Goal: Book appointment/travel/reservation

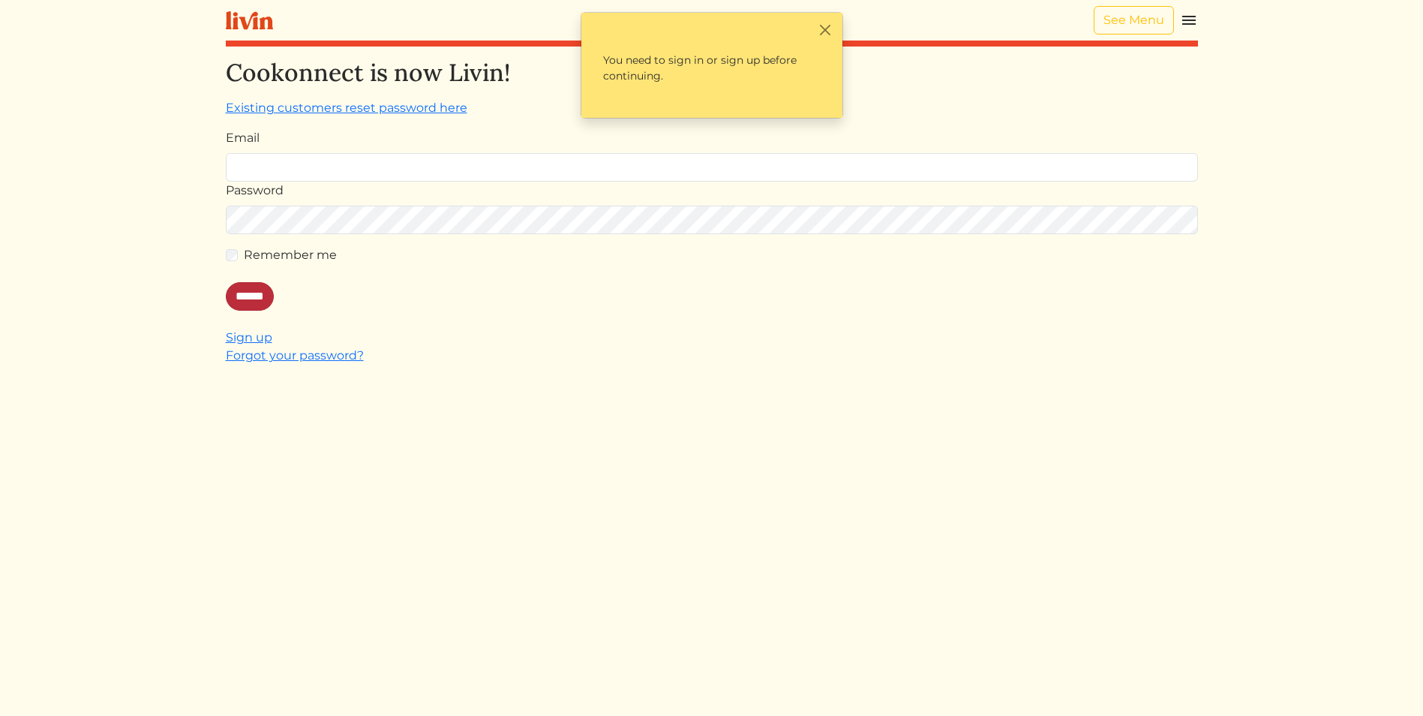
type input "**********"
click at [256, 305] on input "******" at bounding box center [250, 296] width 48 height 29
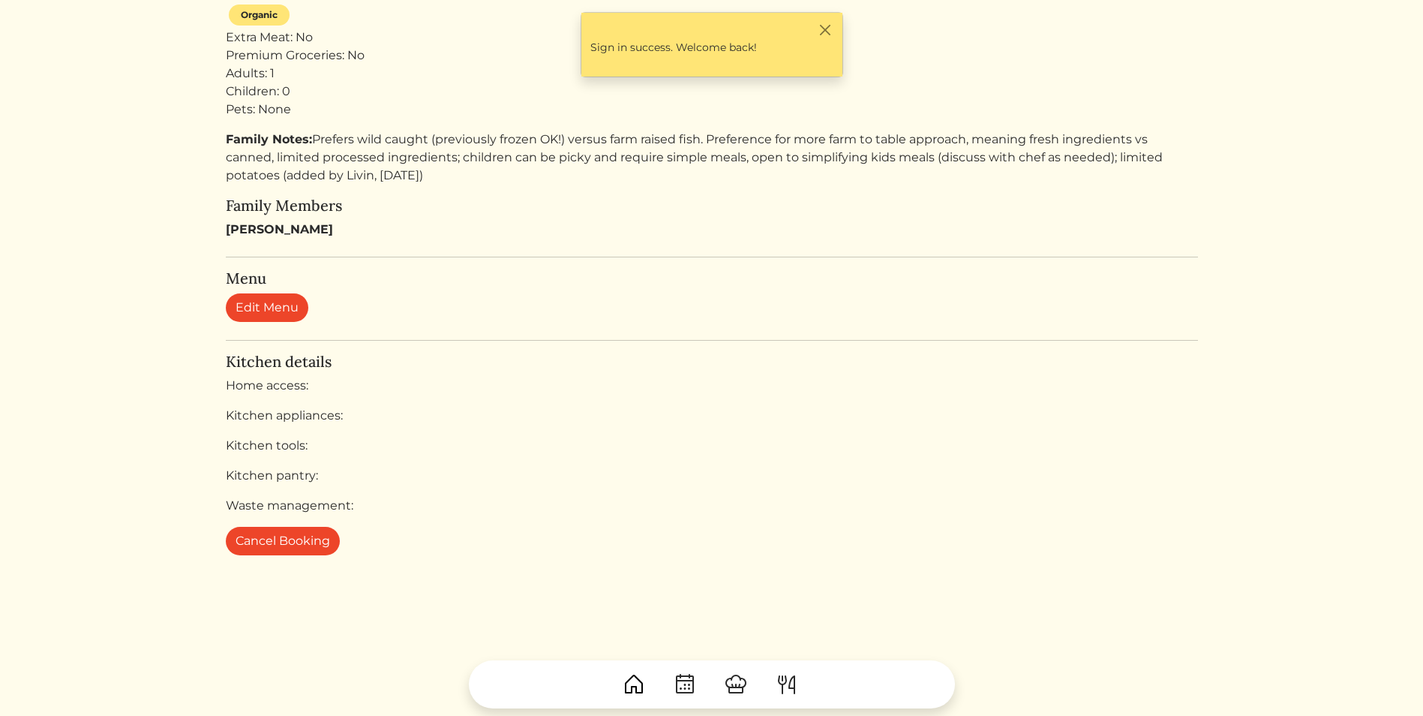
scroll to position [449, 0]
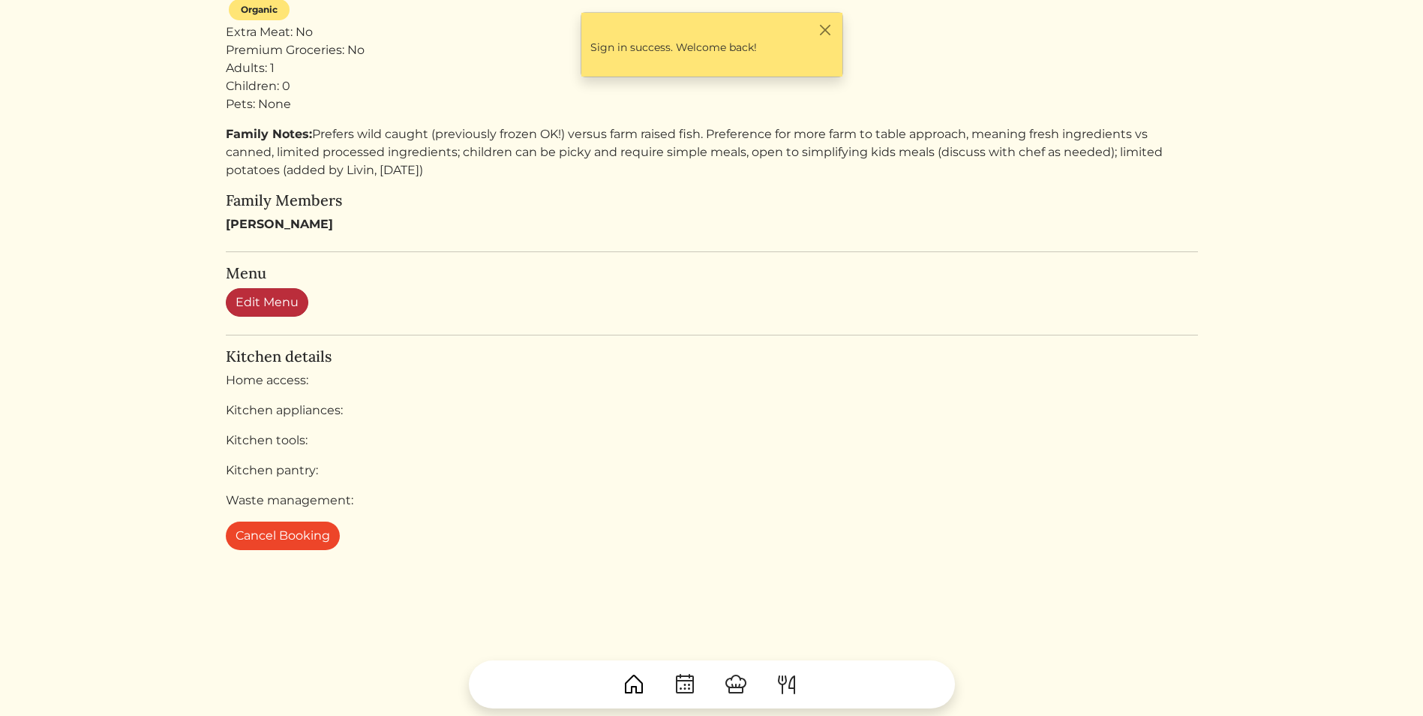
click at [250, 299] on link "Edit Menu" at bounding box center [267, 302] width 83 height 29
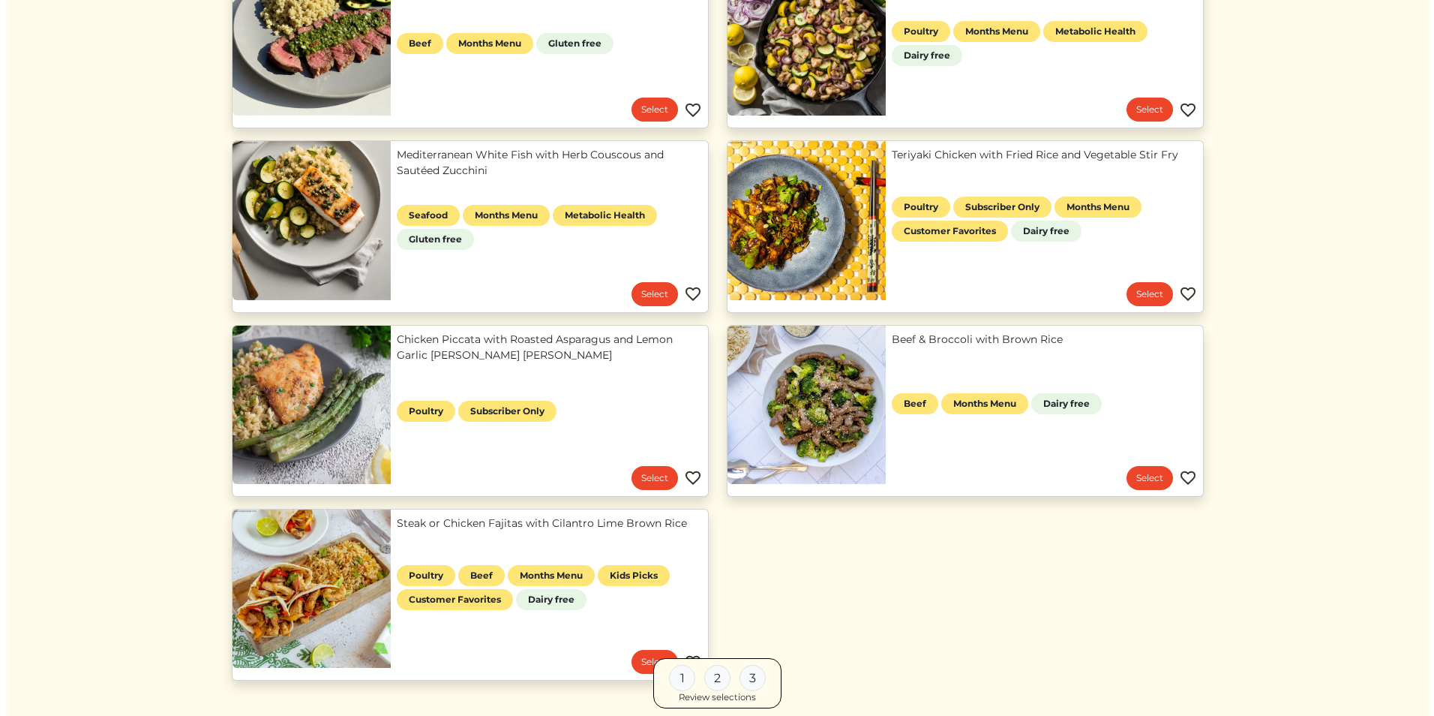
scroll to position [473, 0]
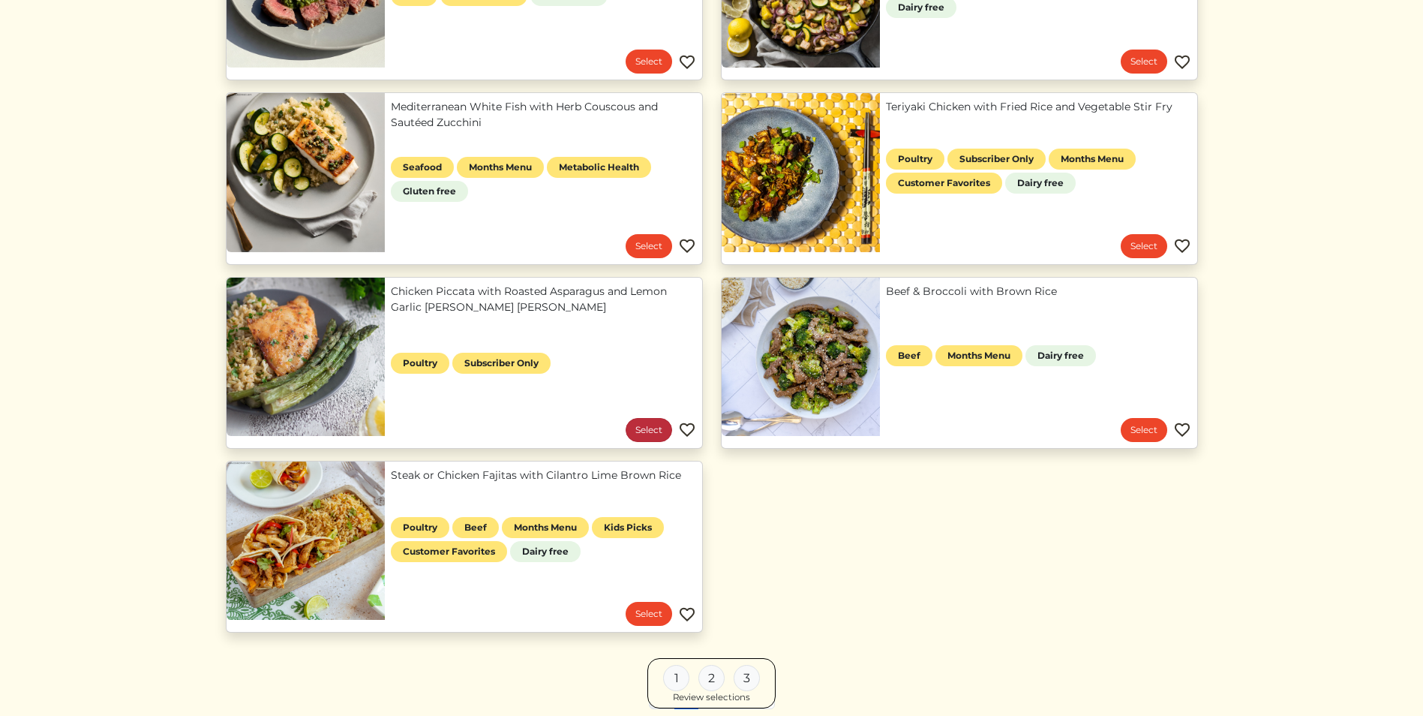
click at [650, 433] on link "Select" at bounding box center [649, 430] width 47 height 24
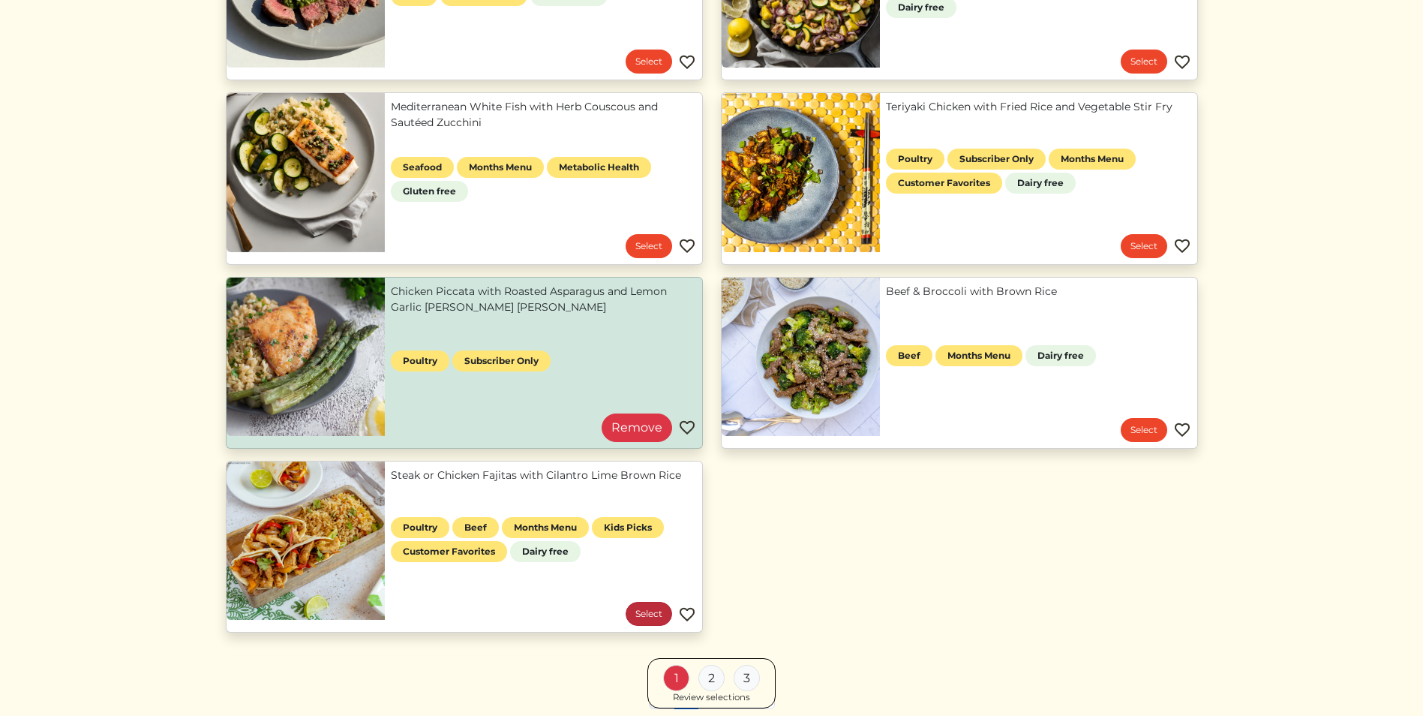
click at [650, 614] on link "Select" at bounding box center [649, 614] width 47 height 24
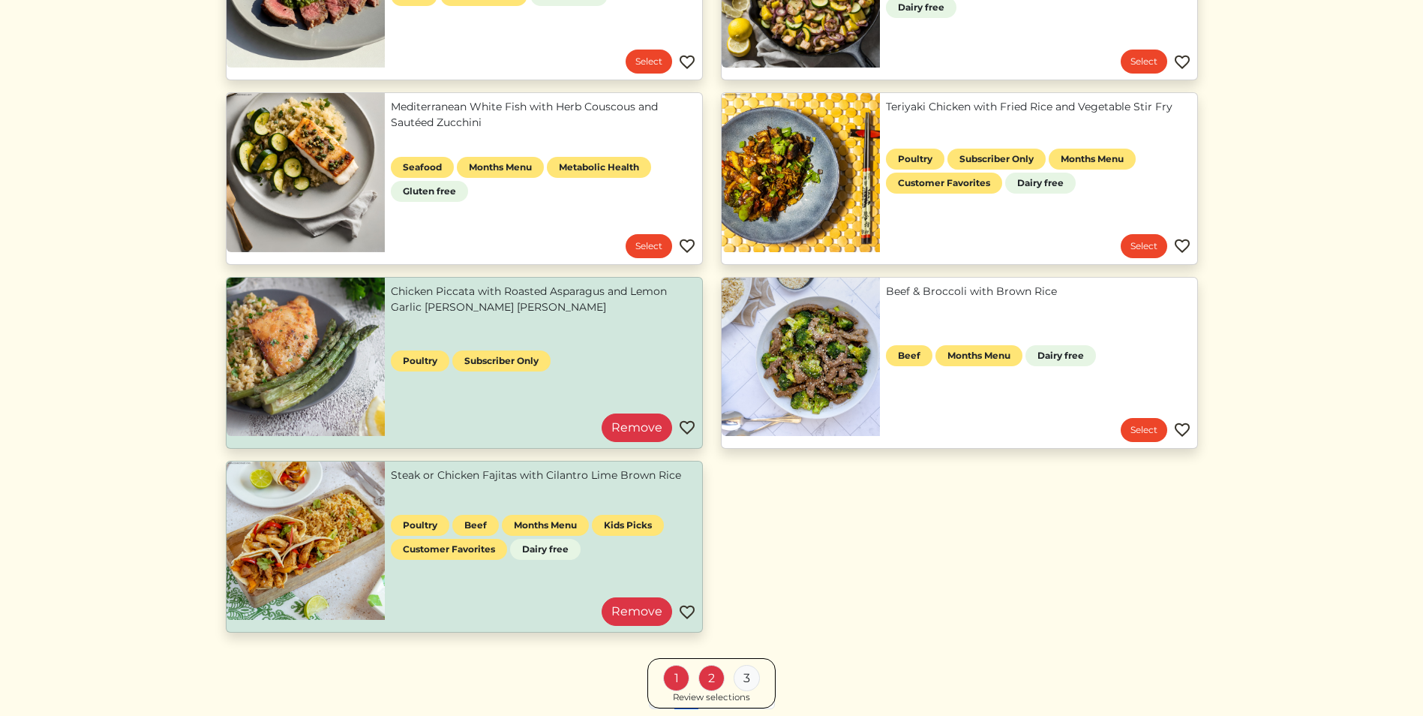
click at [476, 483] on link "Steak or Chicken Fajitas with Cilantro Lime Brown Rice" at bounding box center [543, 475] width 305 height 16
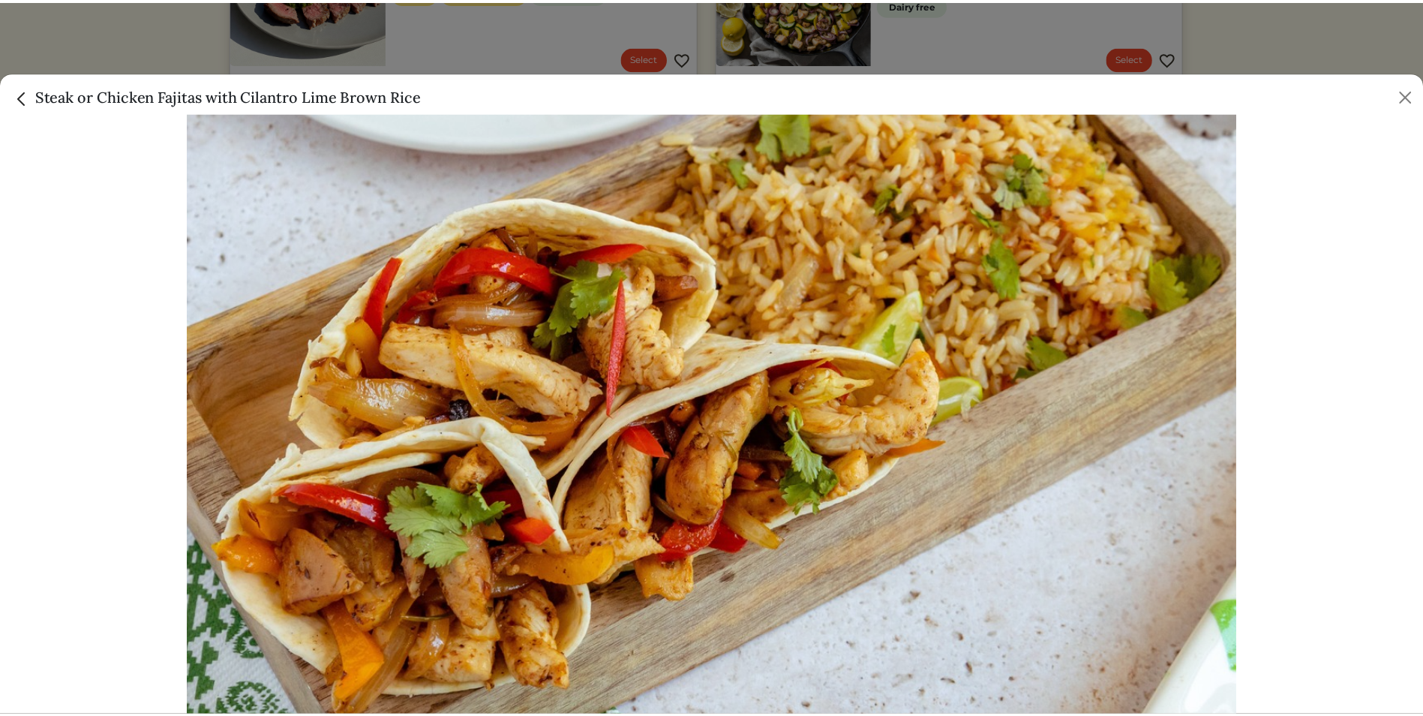
scroll to position [377, 0]
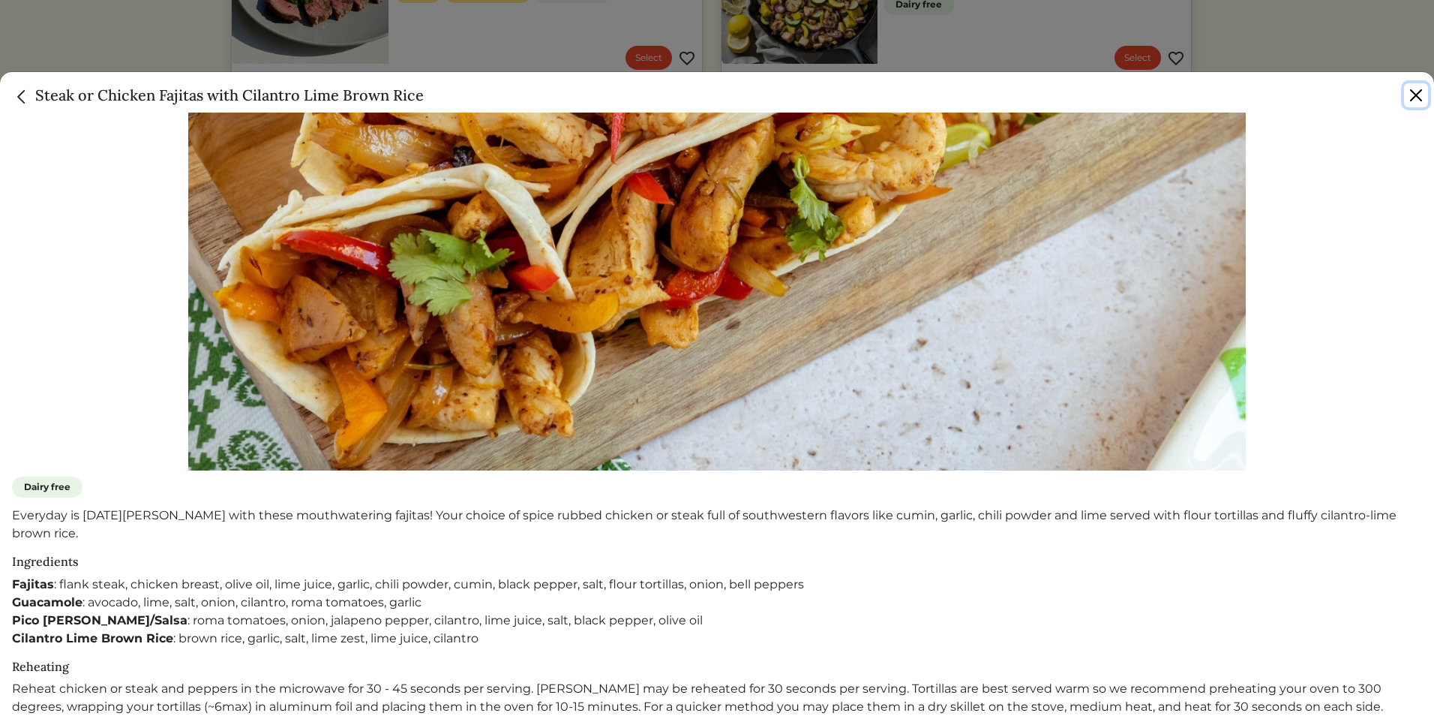
click at [1420, 89] on button "Close" at bounding box center [1416, 95] width 24 height 24
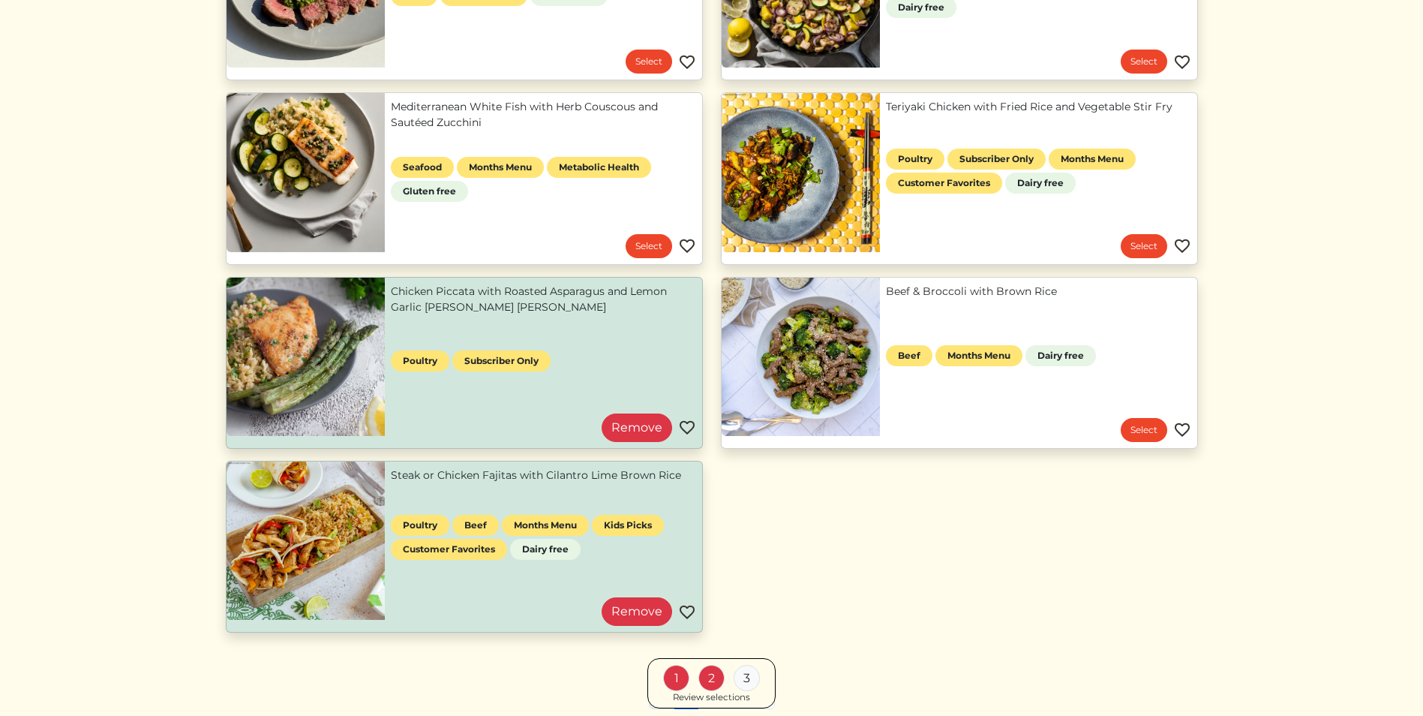
click at [712, 684] on div "2" at bounding box center [711, 678] width 26 height 26
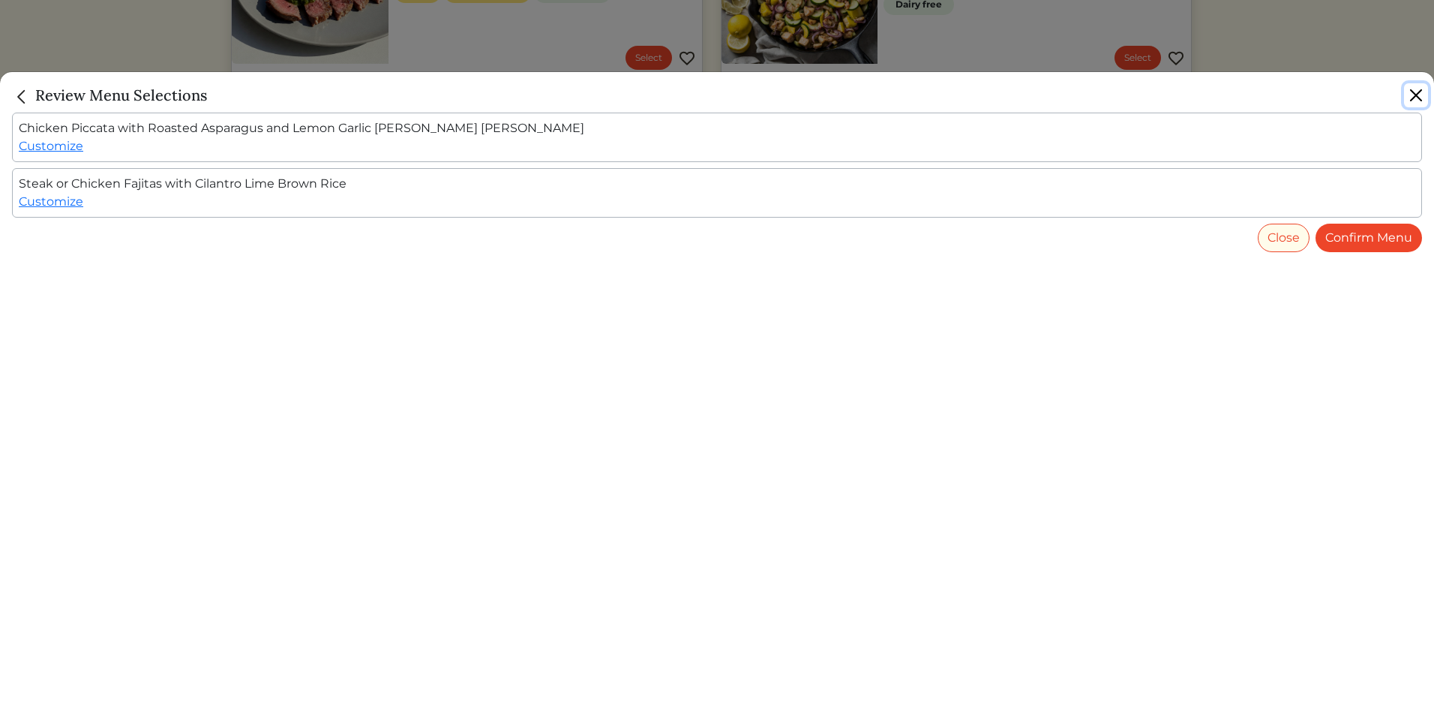
click at [1418, 100] on button "Close" at bounding box center [1416, 95] width 24 height 24
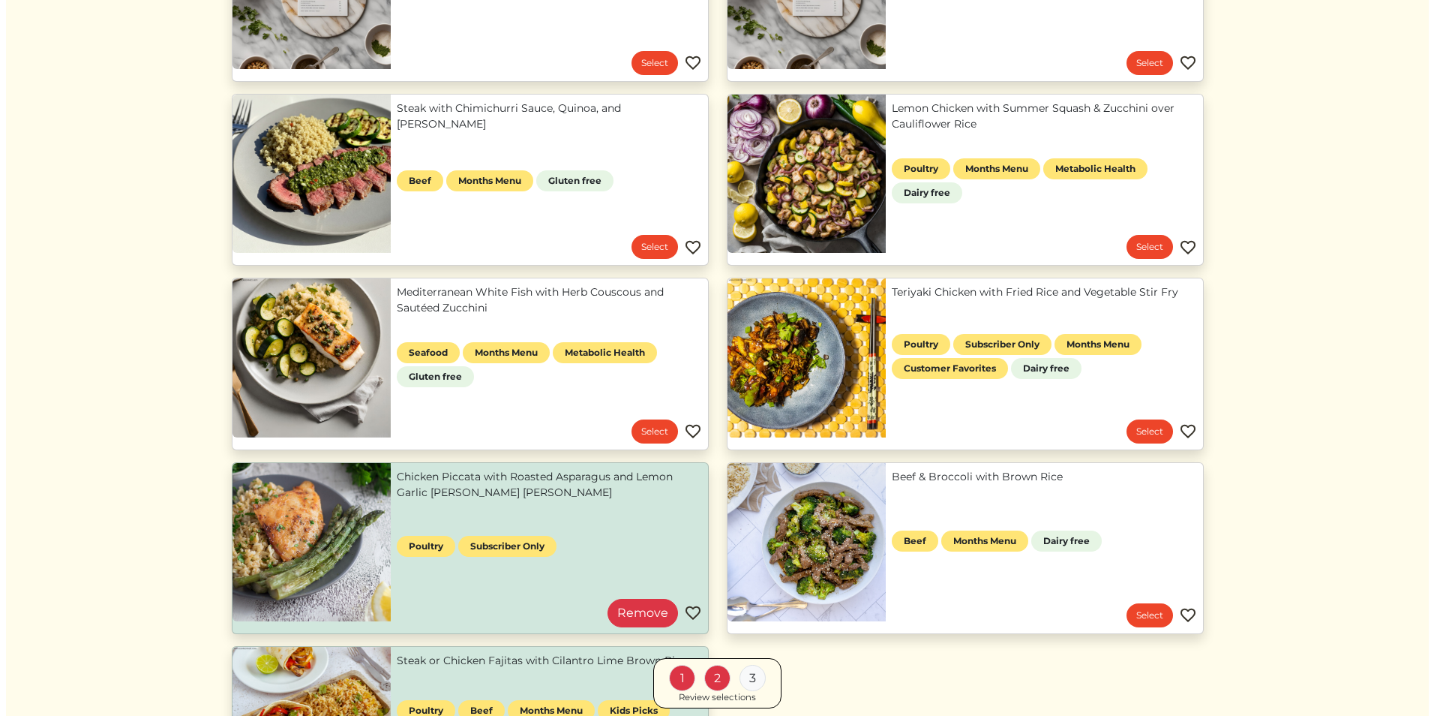
scroll to position [289, 0]
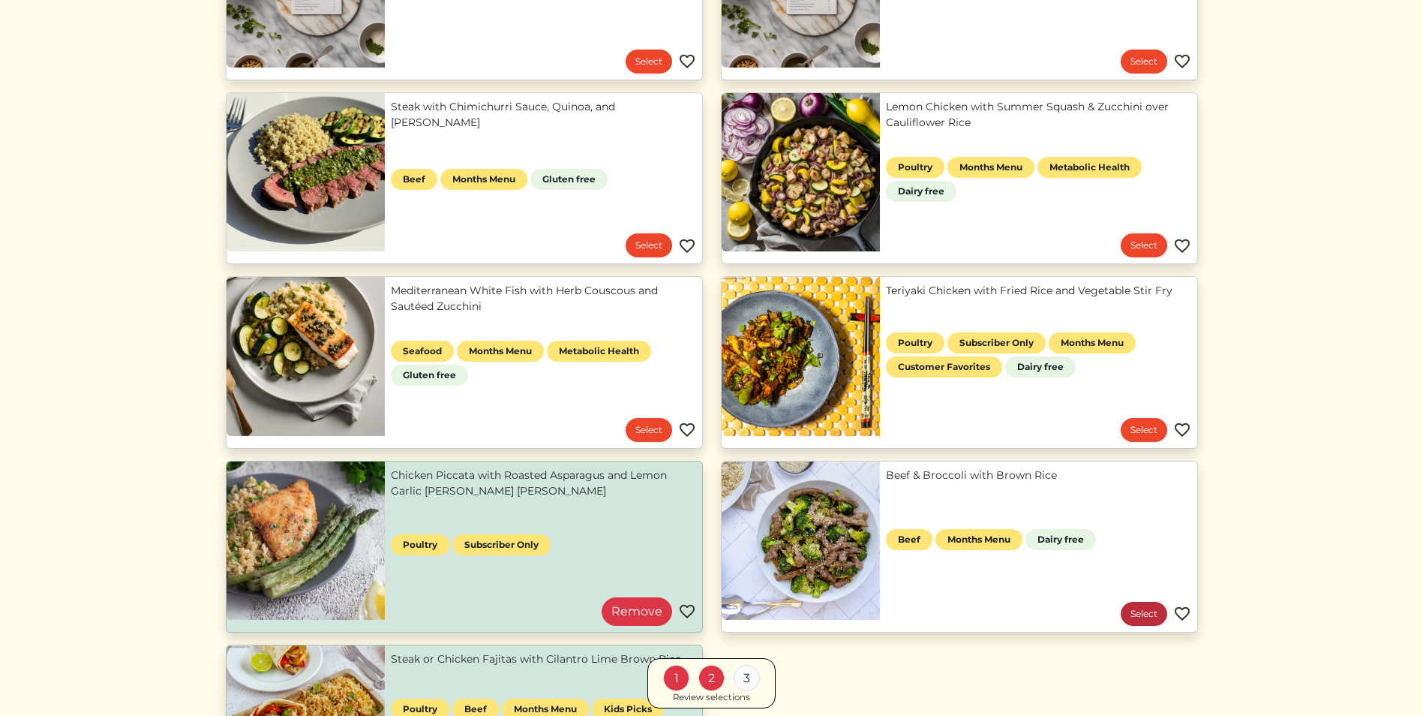
click at [1142, 625] on link "Select" at bounding box center [1144, 614] width 47 height 24
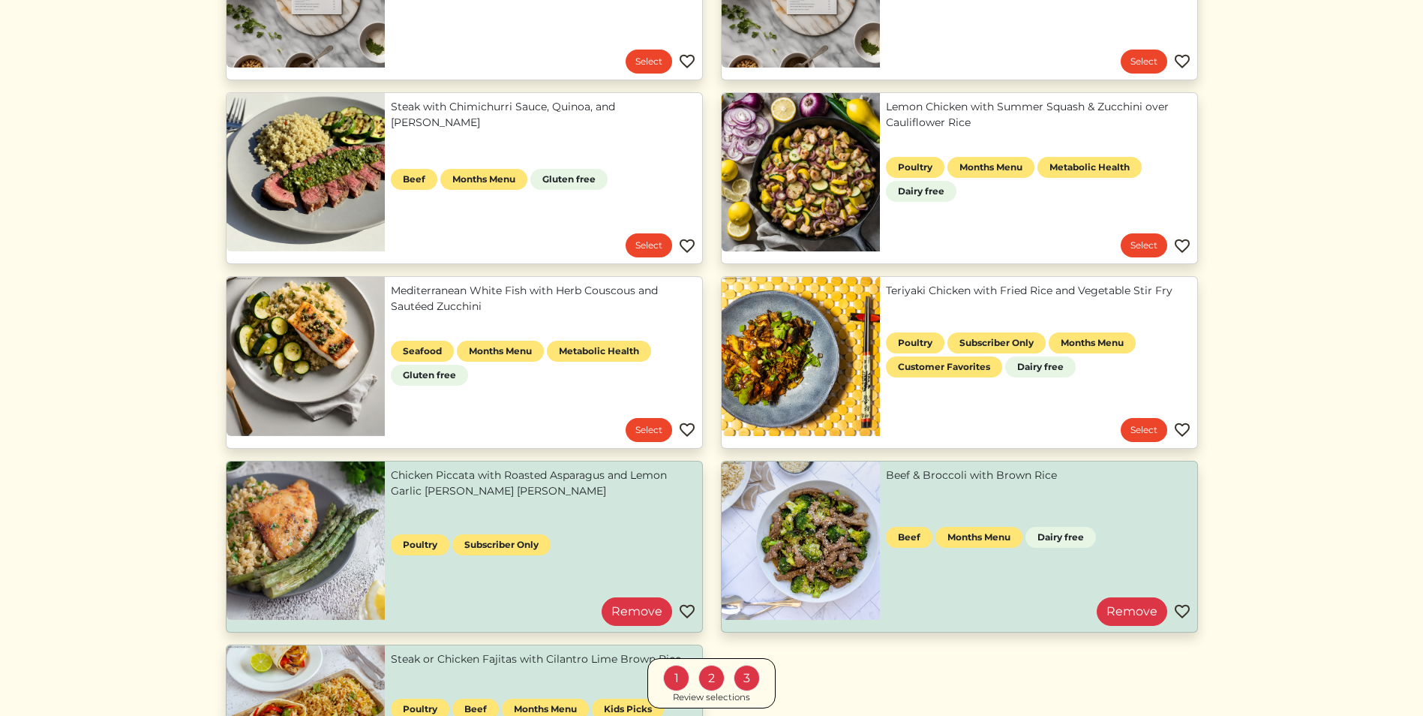
click at [742, 682] on div "3" at bounding box center [747, 678] width 26 height 26
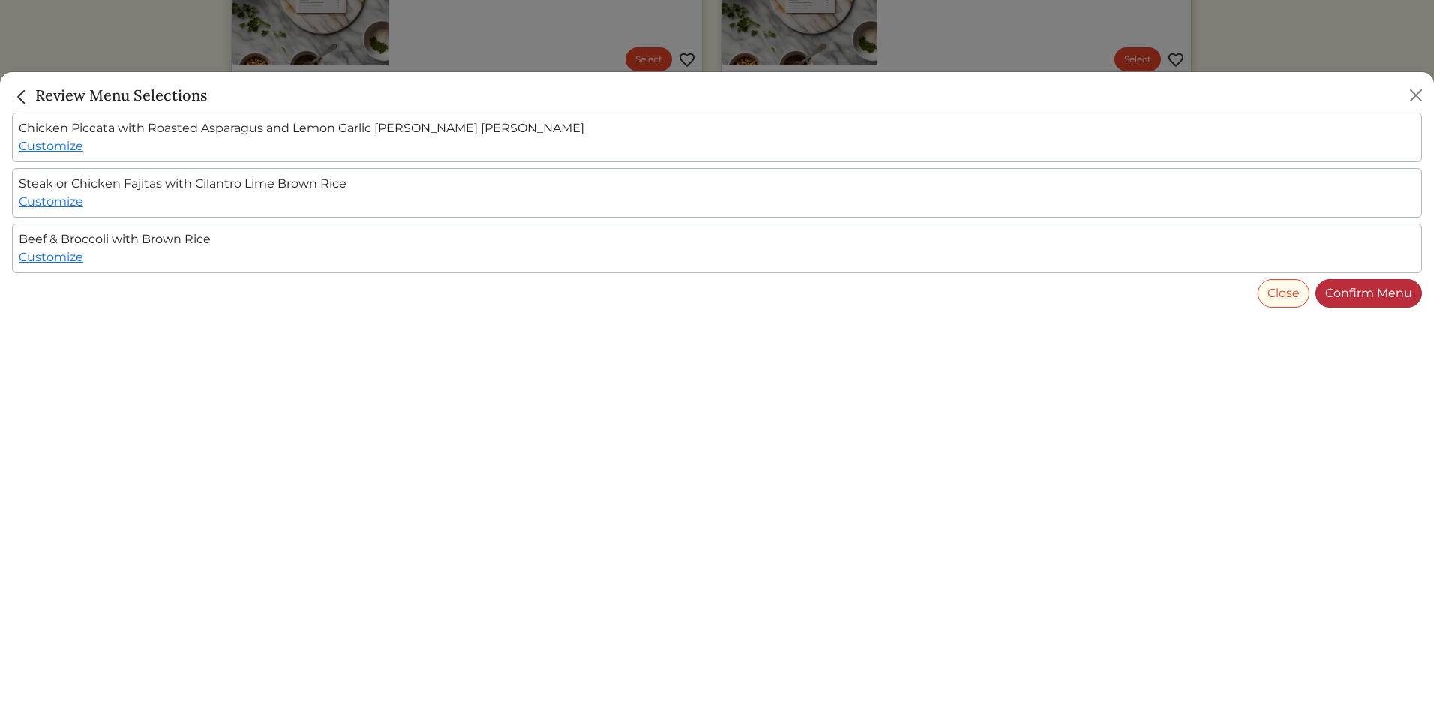
click at [1386, 289] on link "Confirm Menu" at bounding box center [1369, 293] width 107 height 29
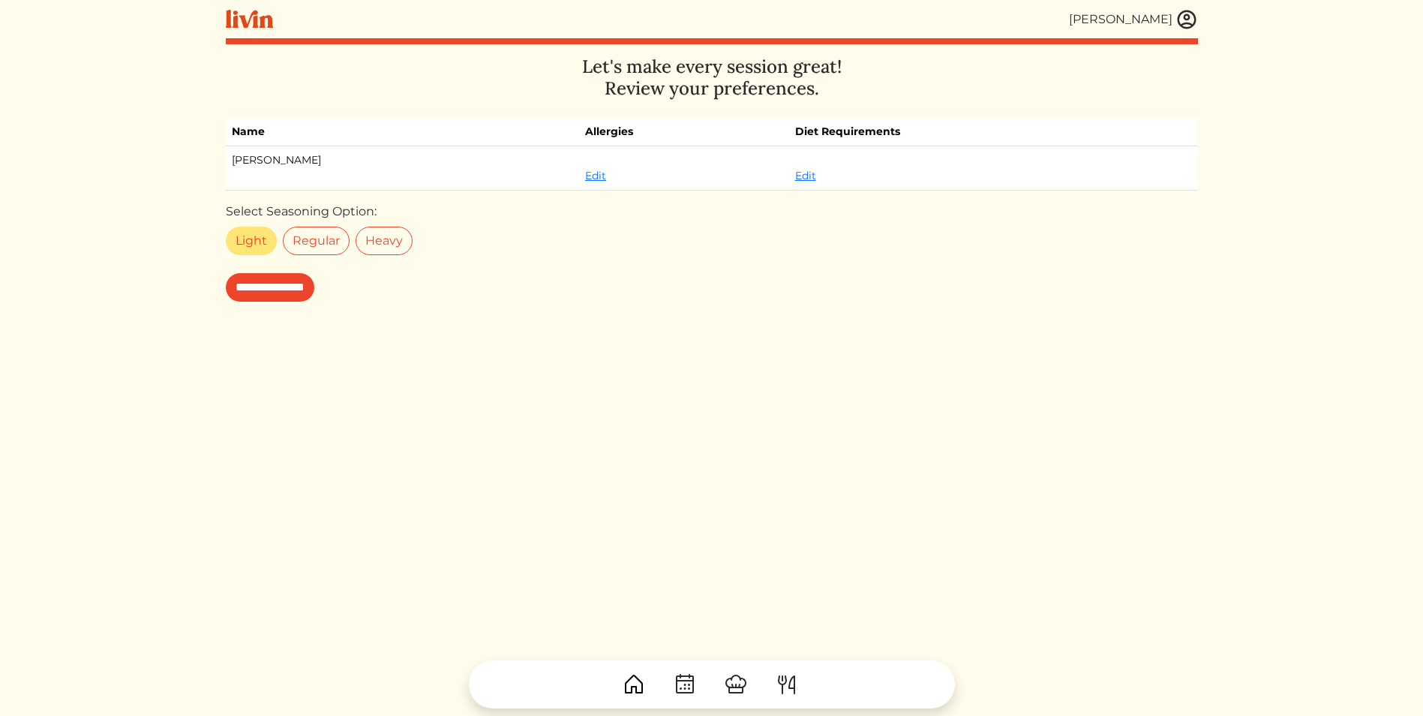
click at [258, 254] on label "Light" at bounding box center [251, 241] width 51 height 29
click at [263, 273] on input "**********" at bounding box center [270, 287] width 89 height 29
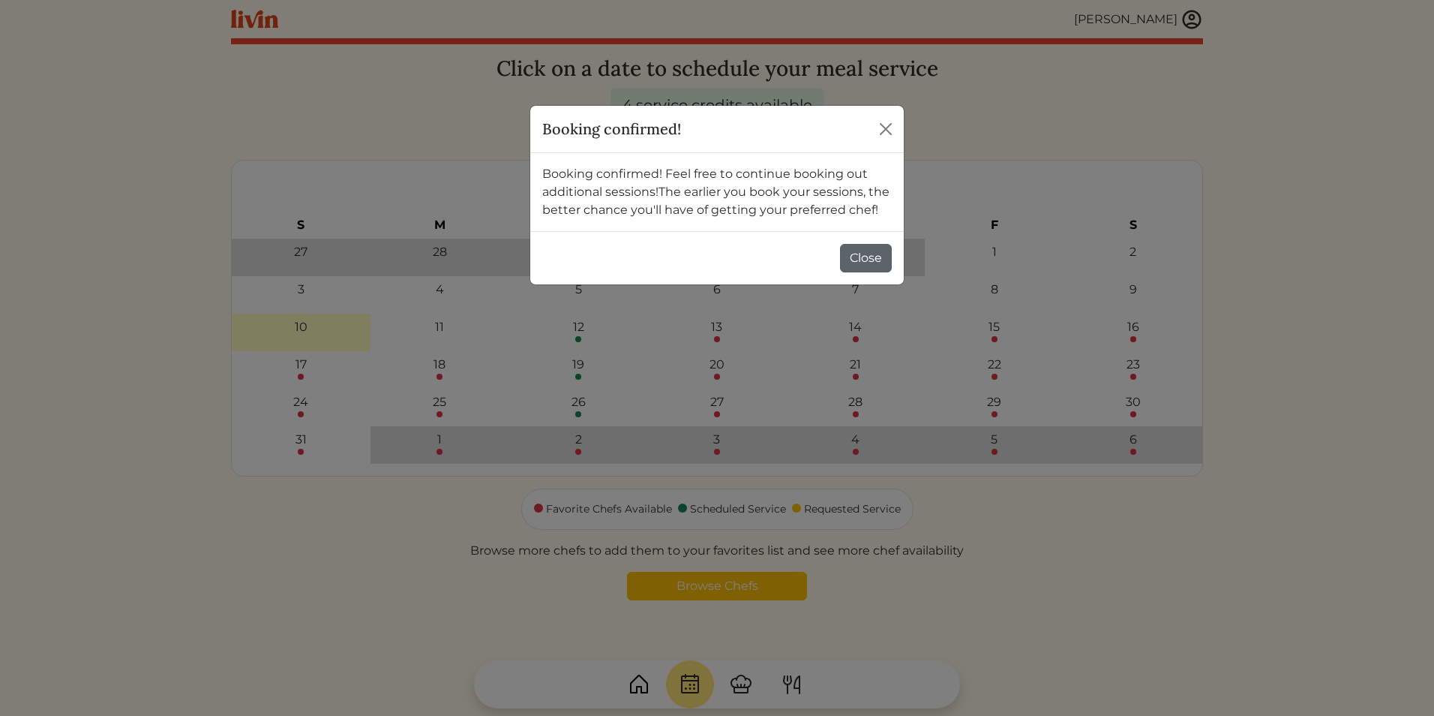
click at [872, 260] on button "Close" at bounding box center [866, 258] width 52 height 29
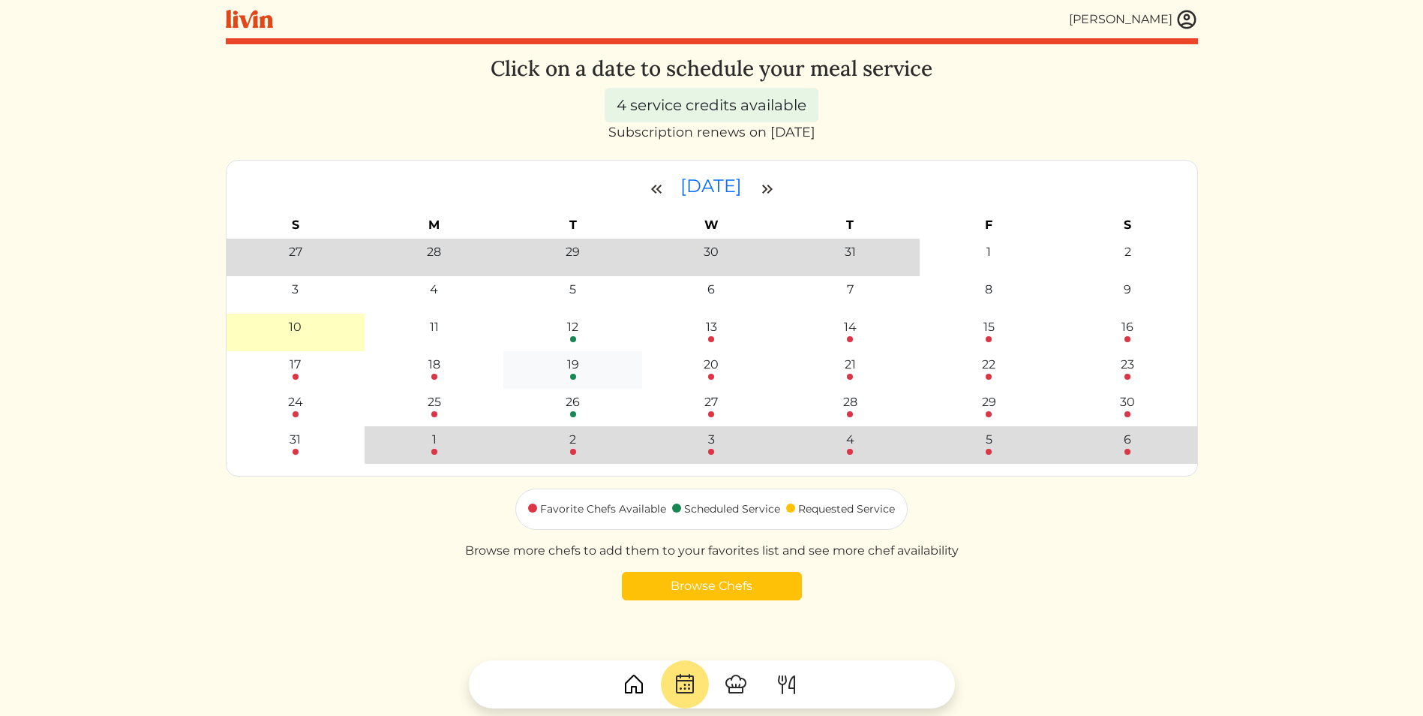
click at [571, 374] on div at bounding box center [573, 377] width 6 height 6
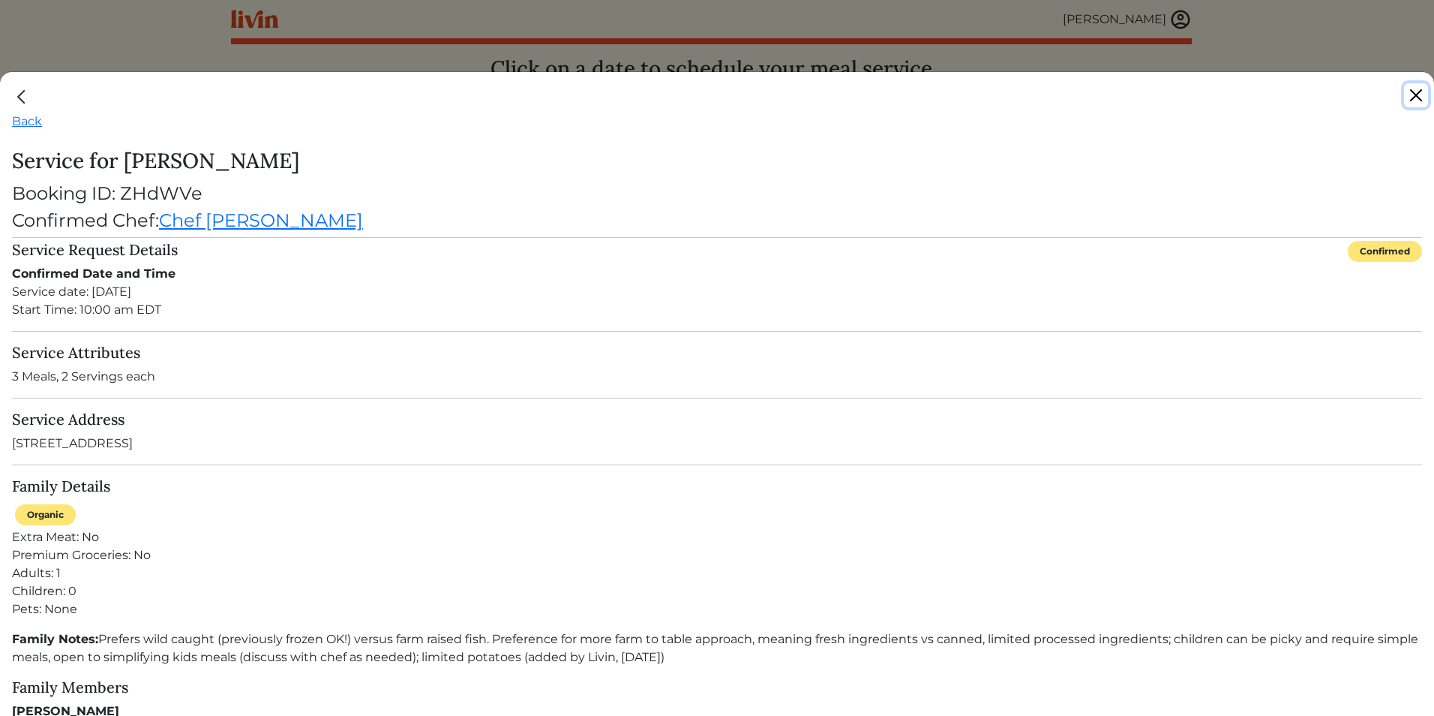
click at [1410, 86] on button "Close" at bounding box center [1416, 95] width 24 height 24
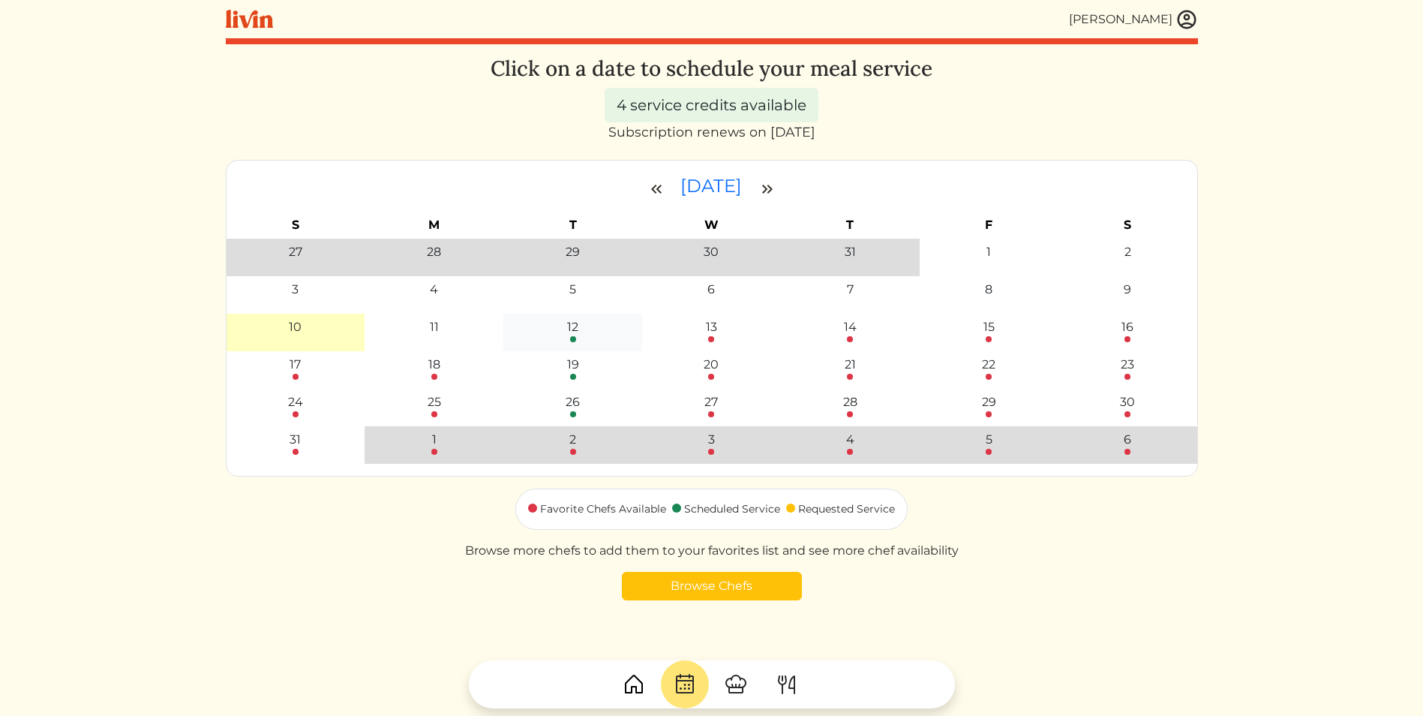
click at [573, 334] on div "12" at bounding box center [572, 327] width 11 height 18
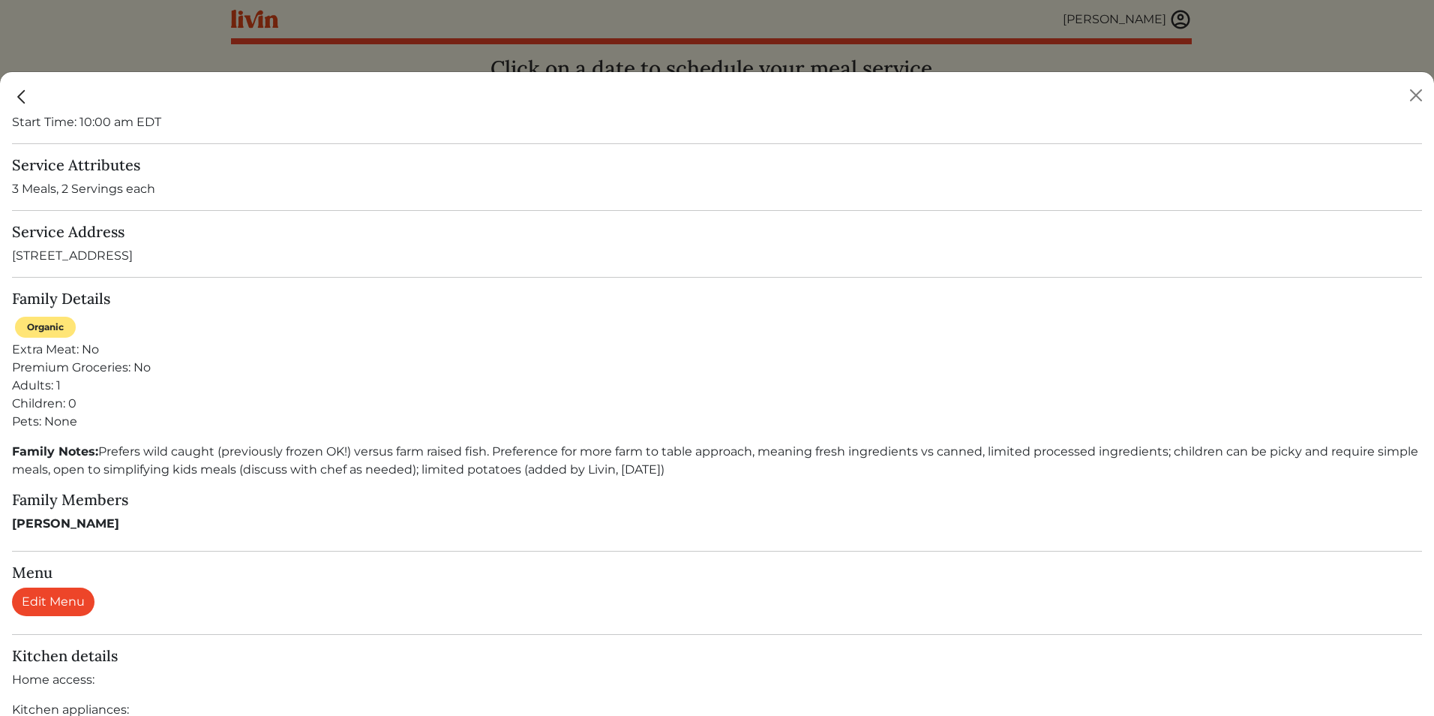
scroll to position [220, 0]
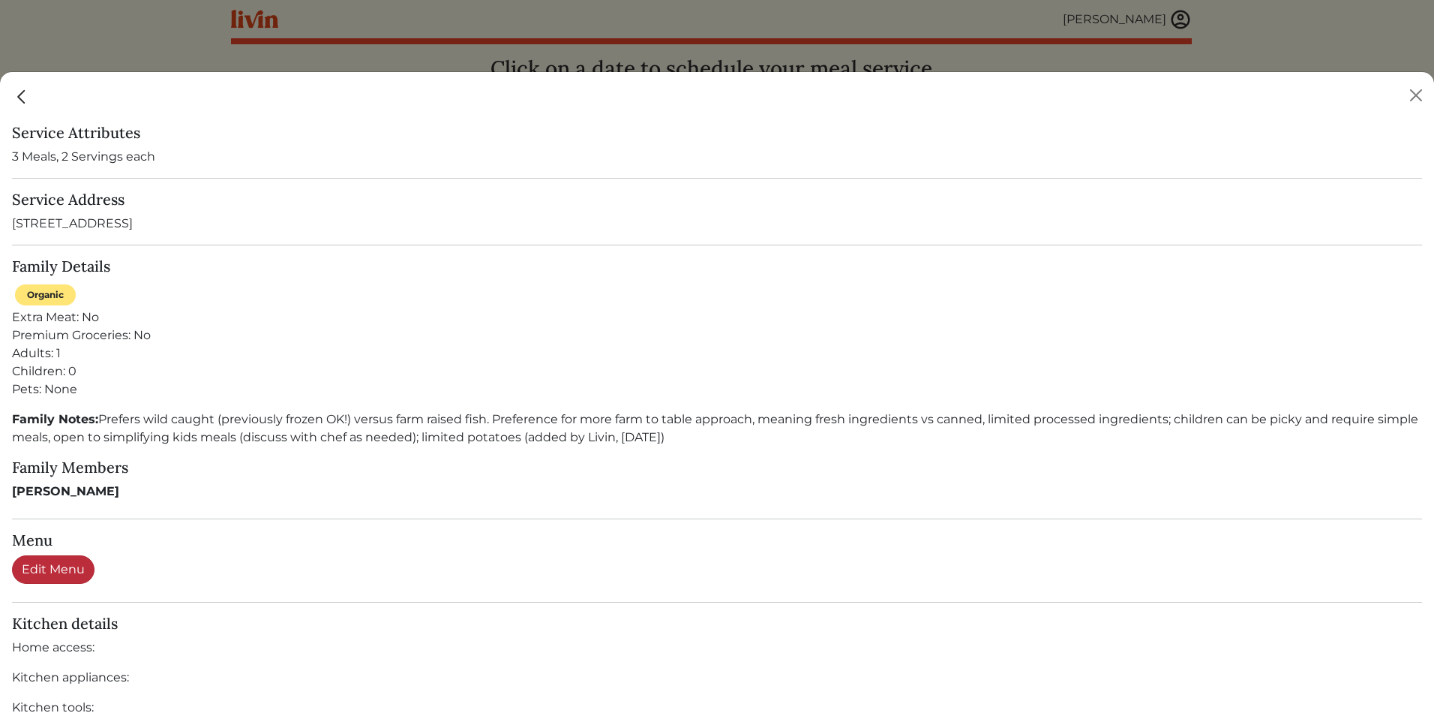
click at [44, 572] on link "Edit Menu" at bounding box center [53, 569] width 83 height 29
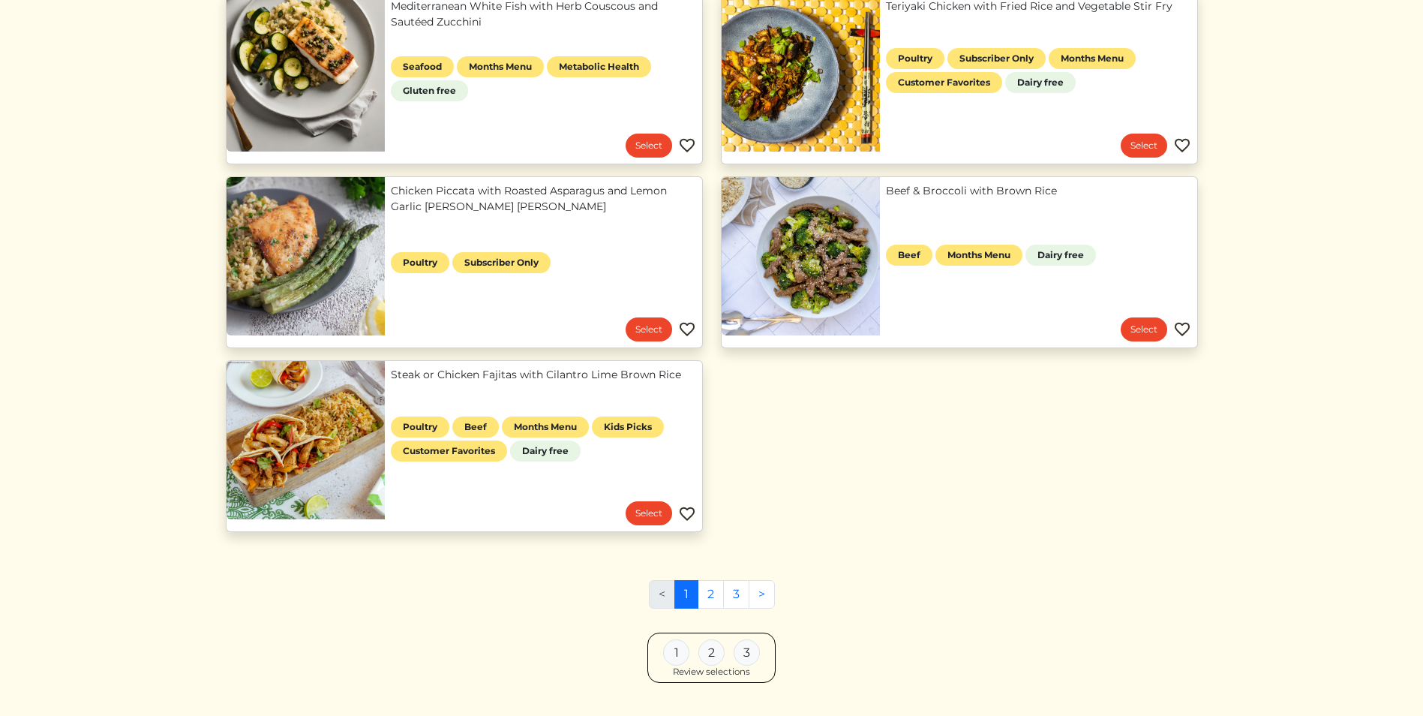
scroll to position [608, 0]
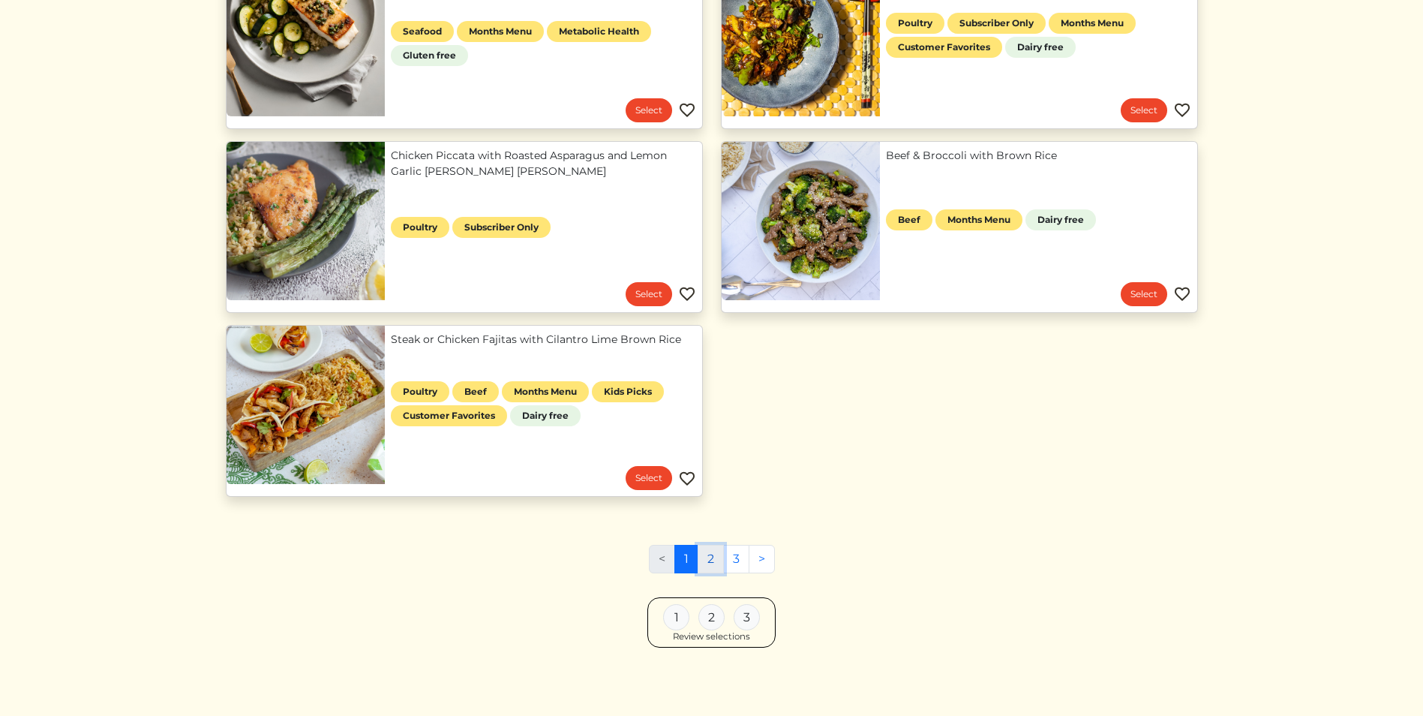
click at [718, 557] on link "2" at bounding box center [711, 559] width 26 height 29
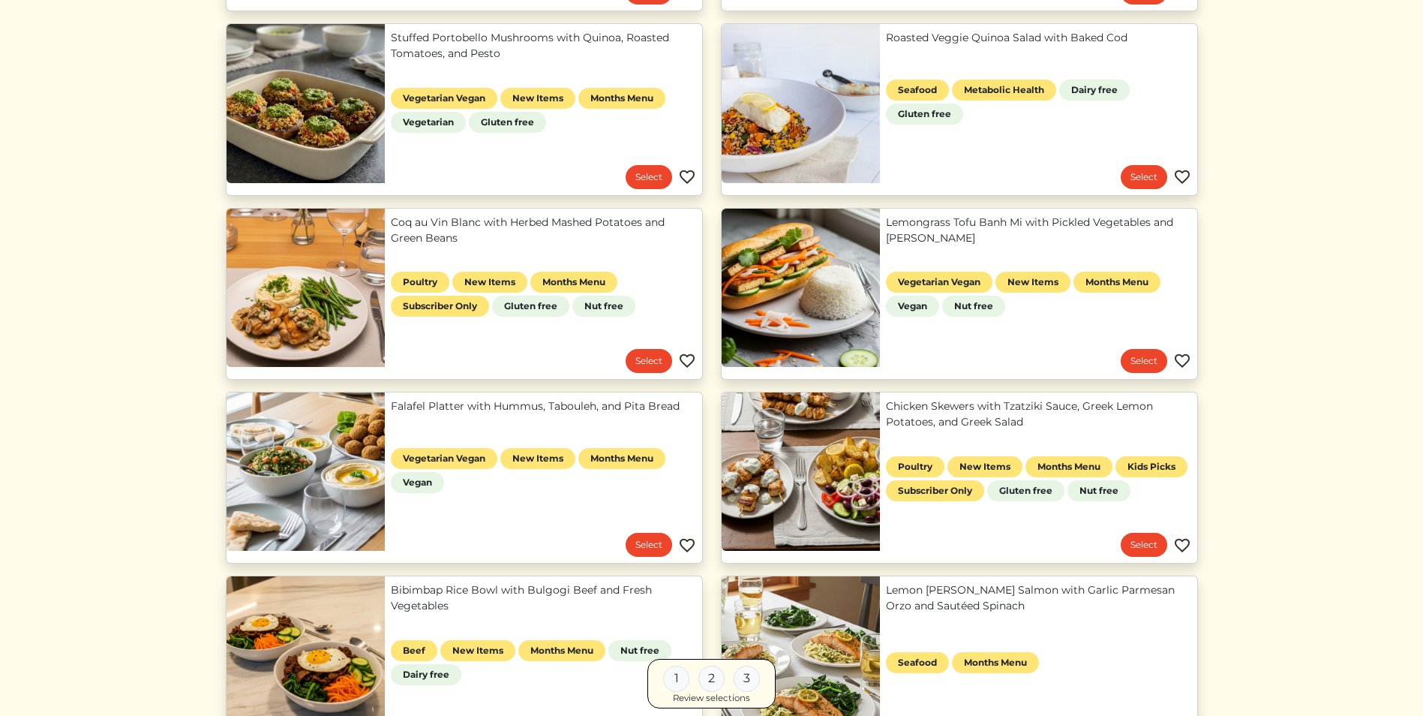
scroll to position [546, 0]
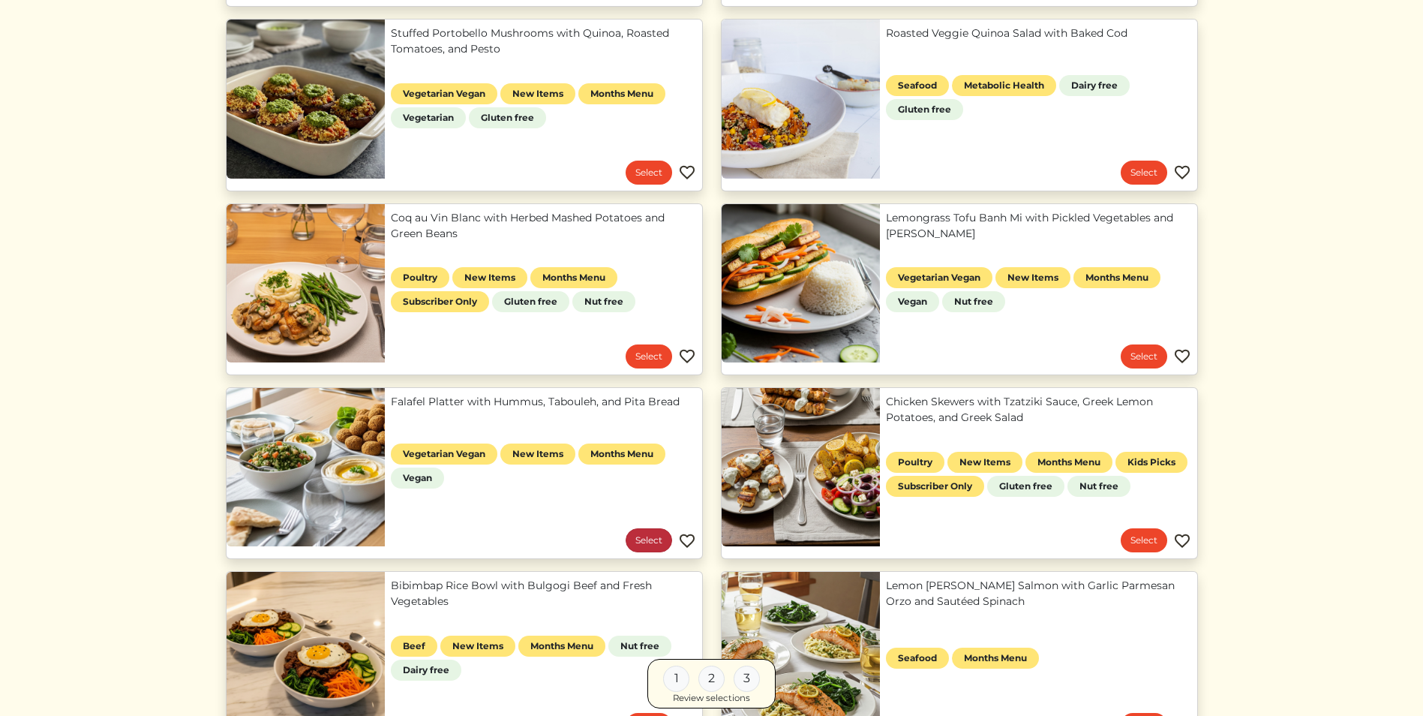
click at [645, 542] on link "Select" at bounding box center [649, 540] width 47 height 24
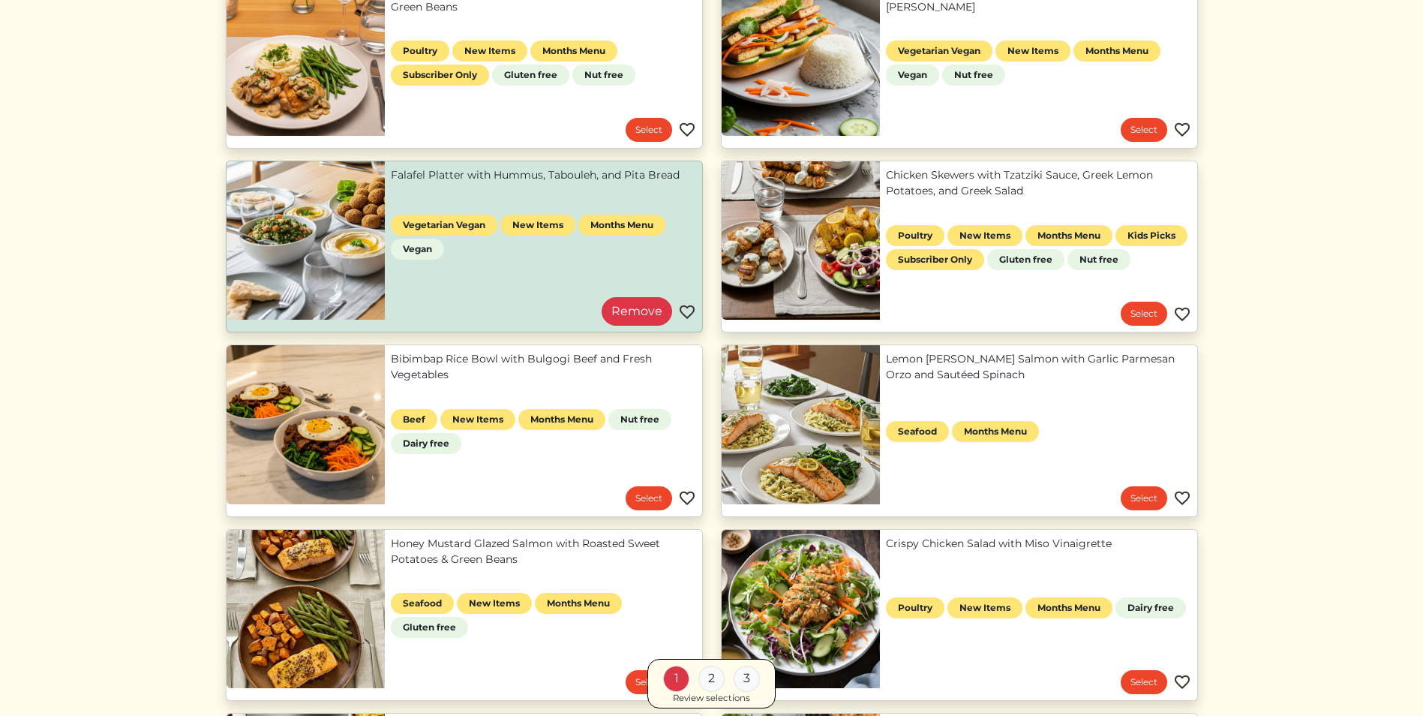
scroll to position [823, 0]
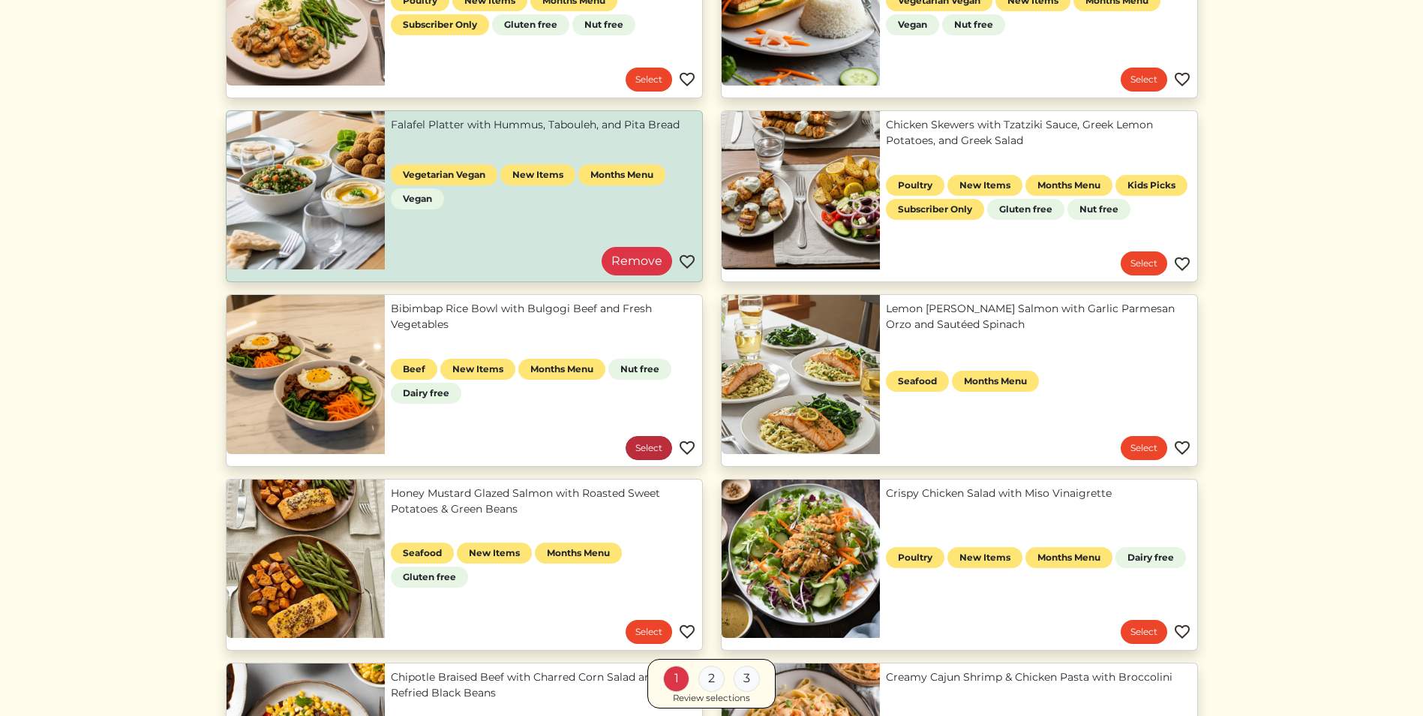
click at [648, 452] on link "Select" at bounding box center [649, 448] width 47 height 24
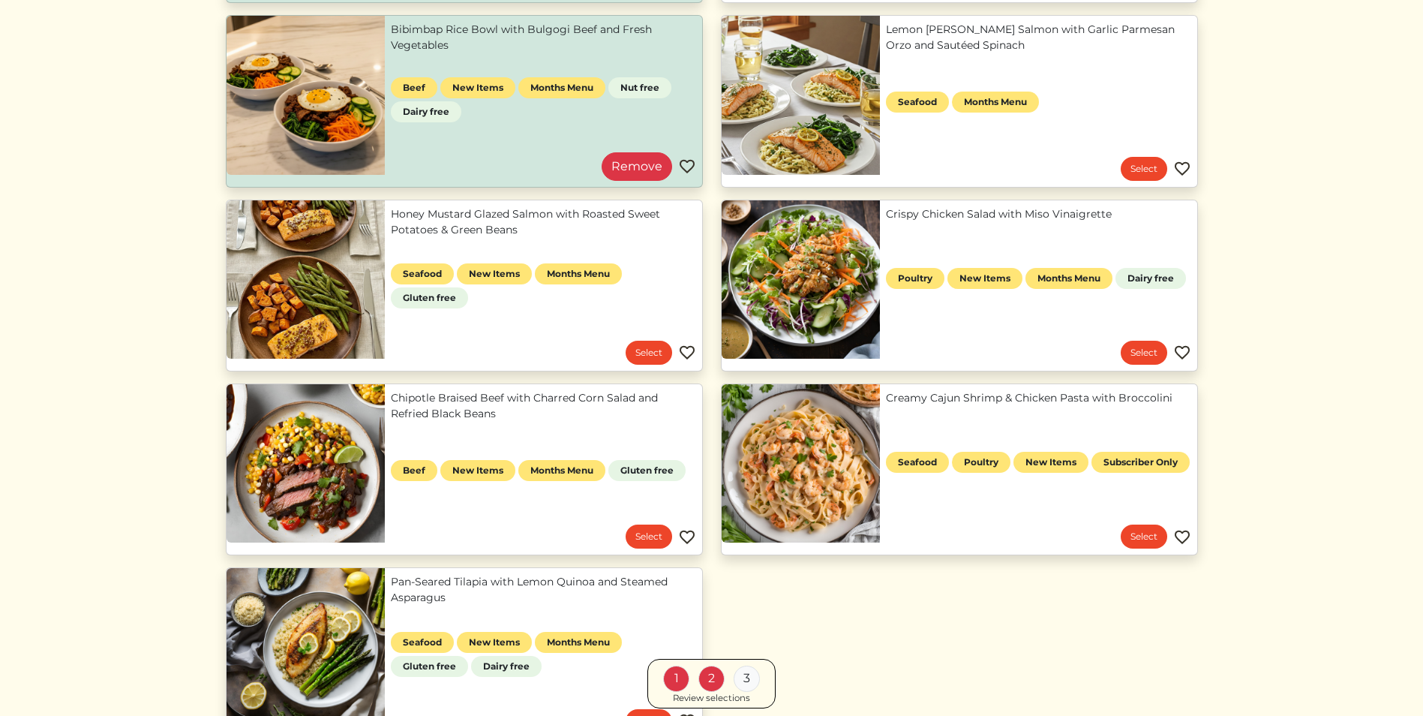
scroll to position [1111, 0]
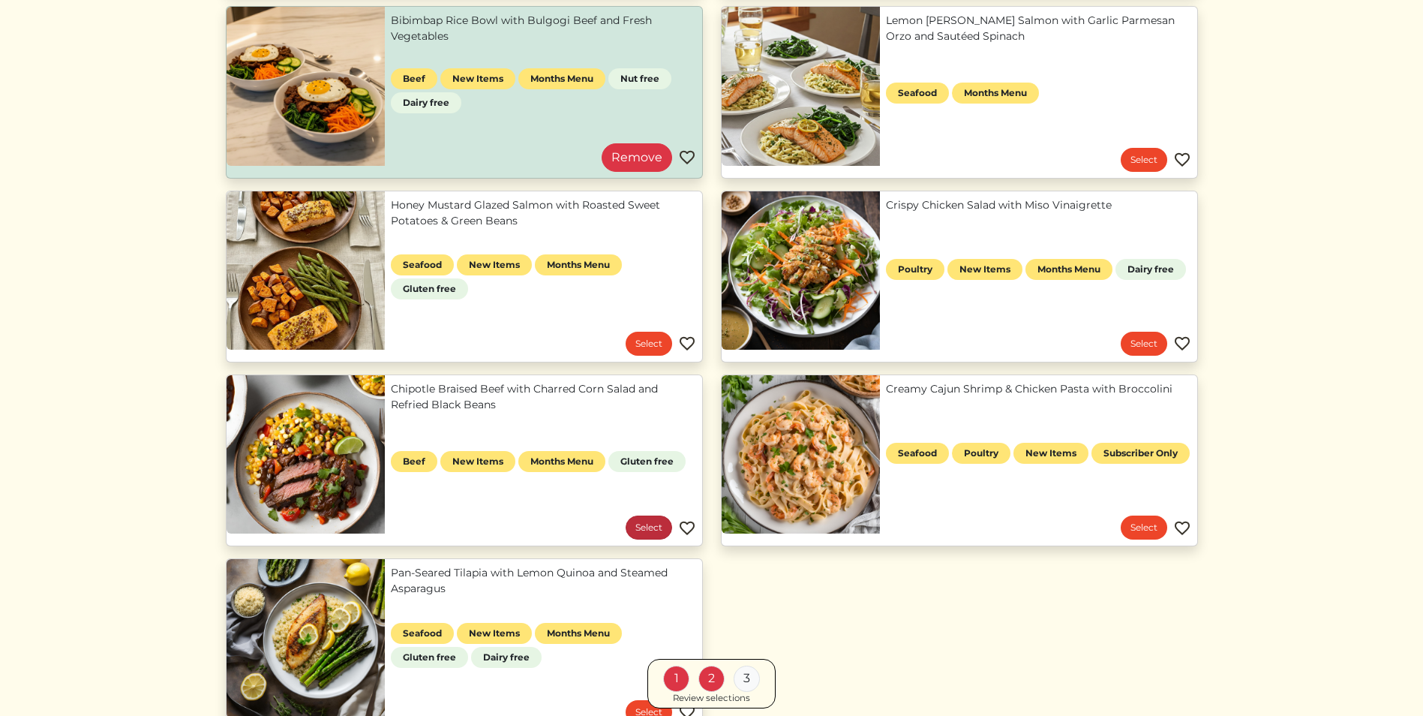
click at [644, 527] on link "Select" at bounding box center [649, 527] width 47 height 24
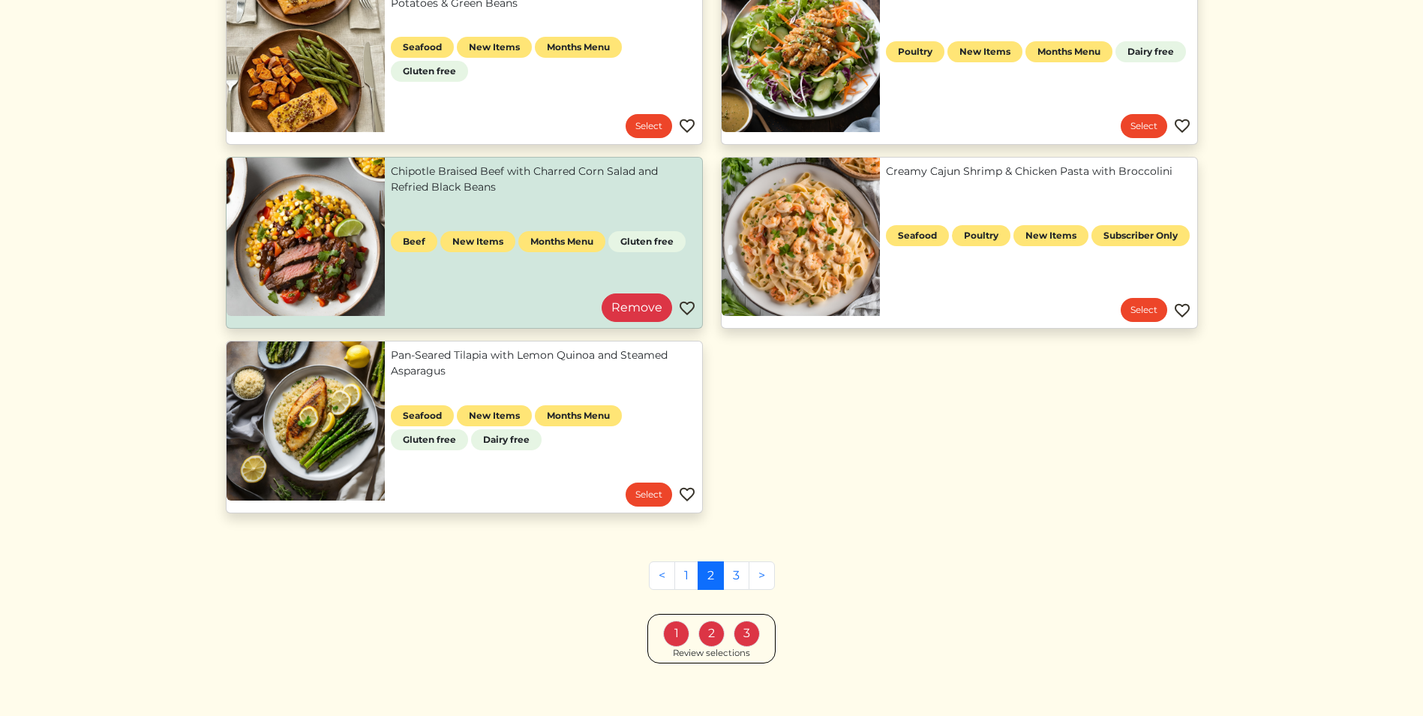
scroll to position [1344, 0]
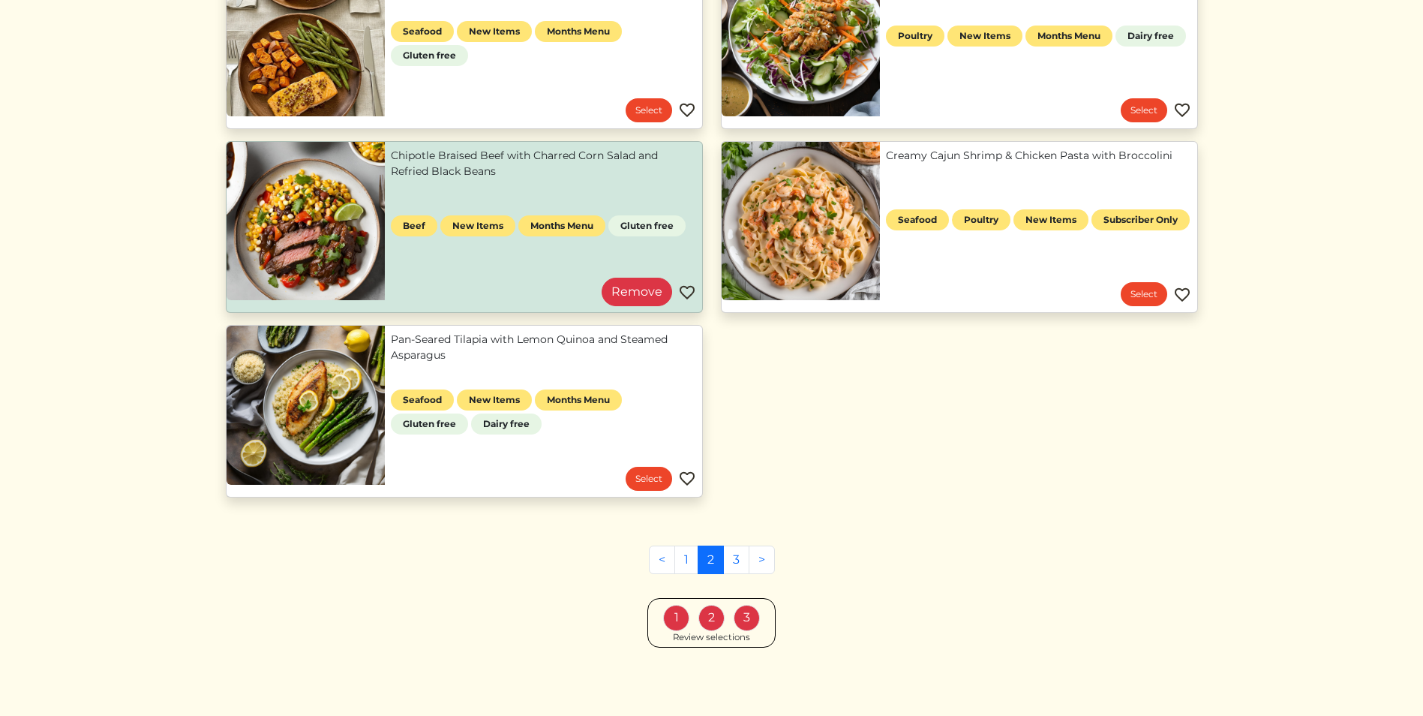
click at [743, 623] on div "3" at bounding box center [747, 618] width 26 height 26
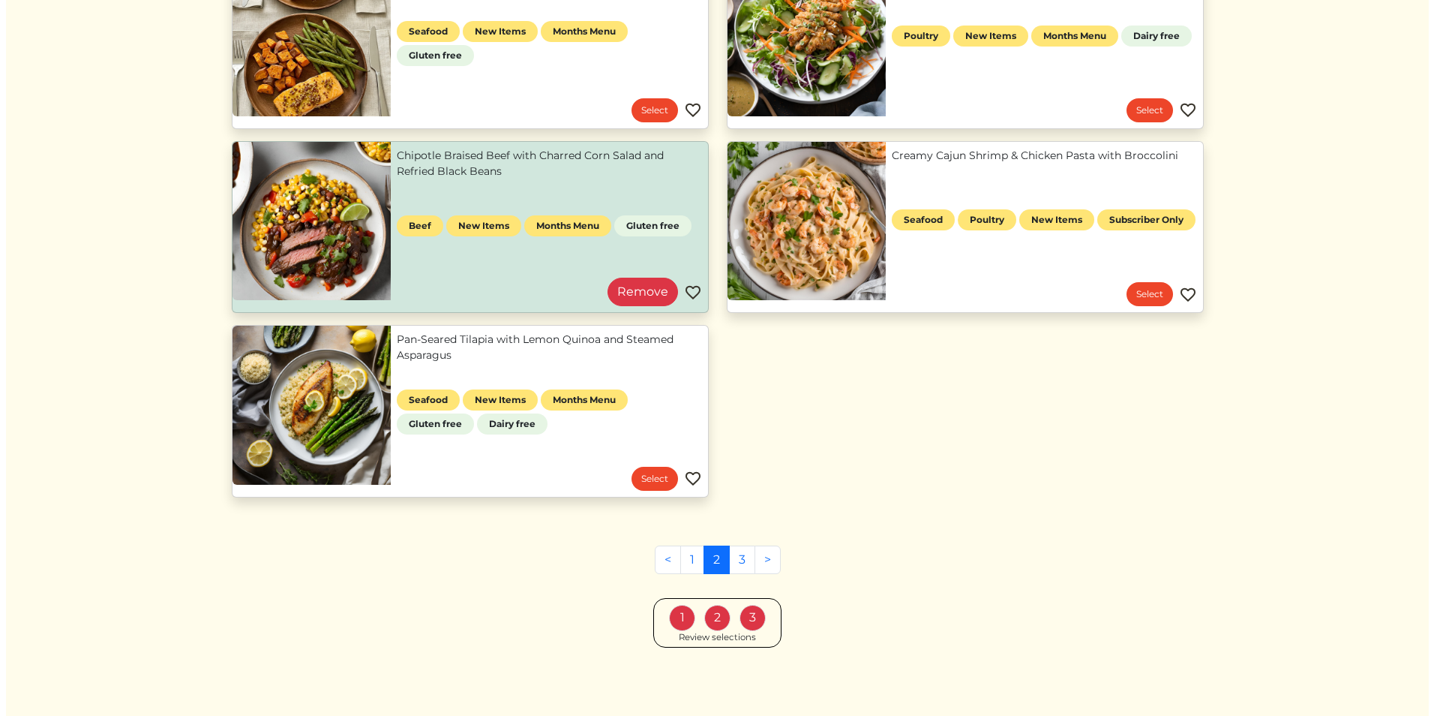
scroll to position [1328, 0]
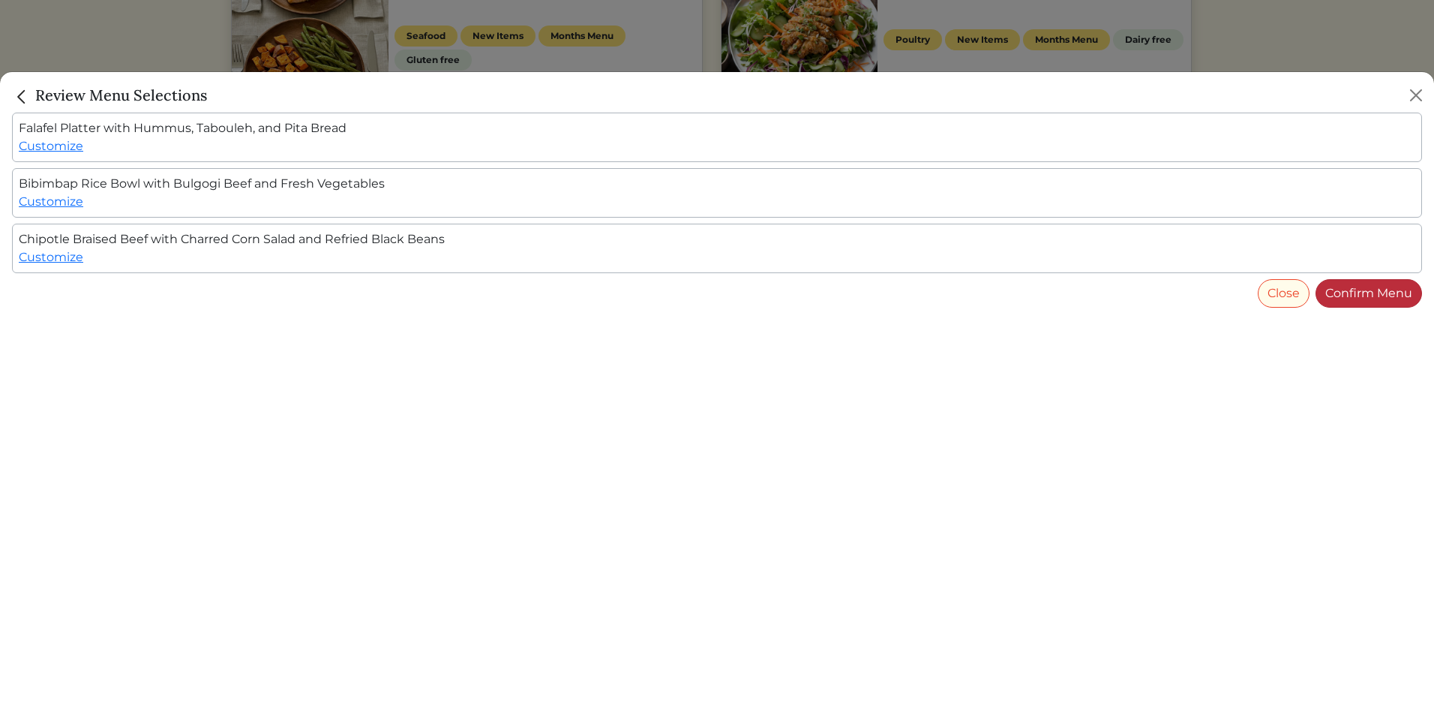
click at [1344, 290] on link "Confirm Menu" at bounding box center [1369, 293] width 107 height 29
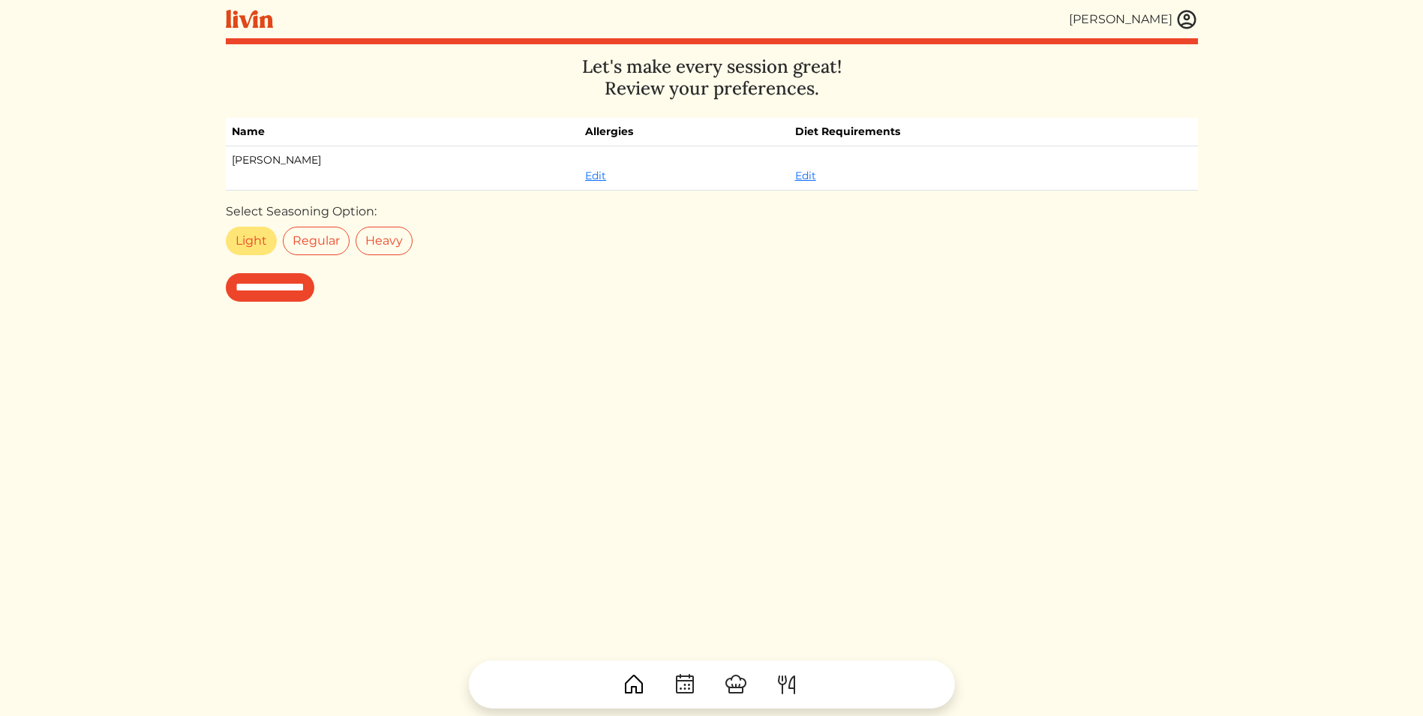
click at [244, 247] on label "Light" at bounding box center [251, 241] width 51 height 29
click at [266, 286] on input "**********" at bounding box center [270, 287] width 89 height 29
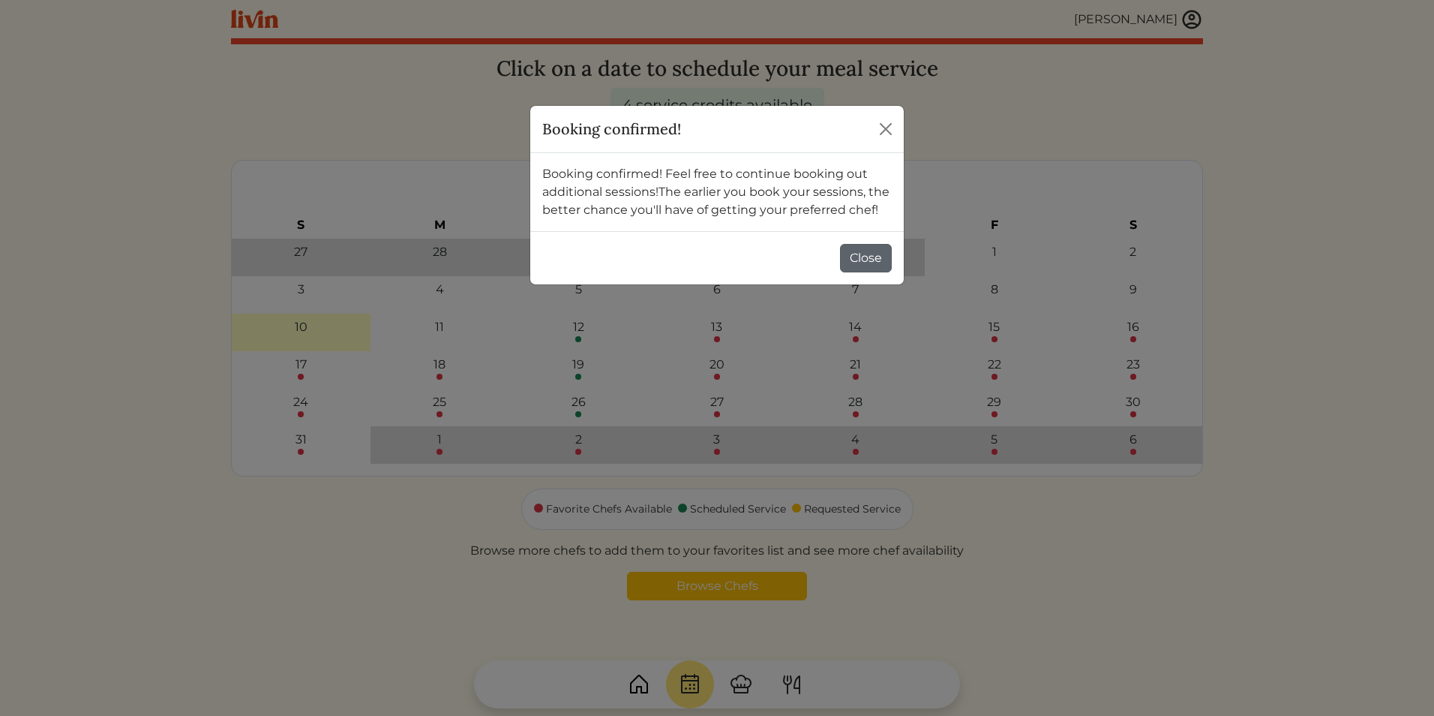
click at [881, 264] on button "Close" at bounding box center [866, 258] width 52 height 29
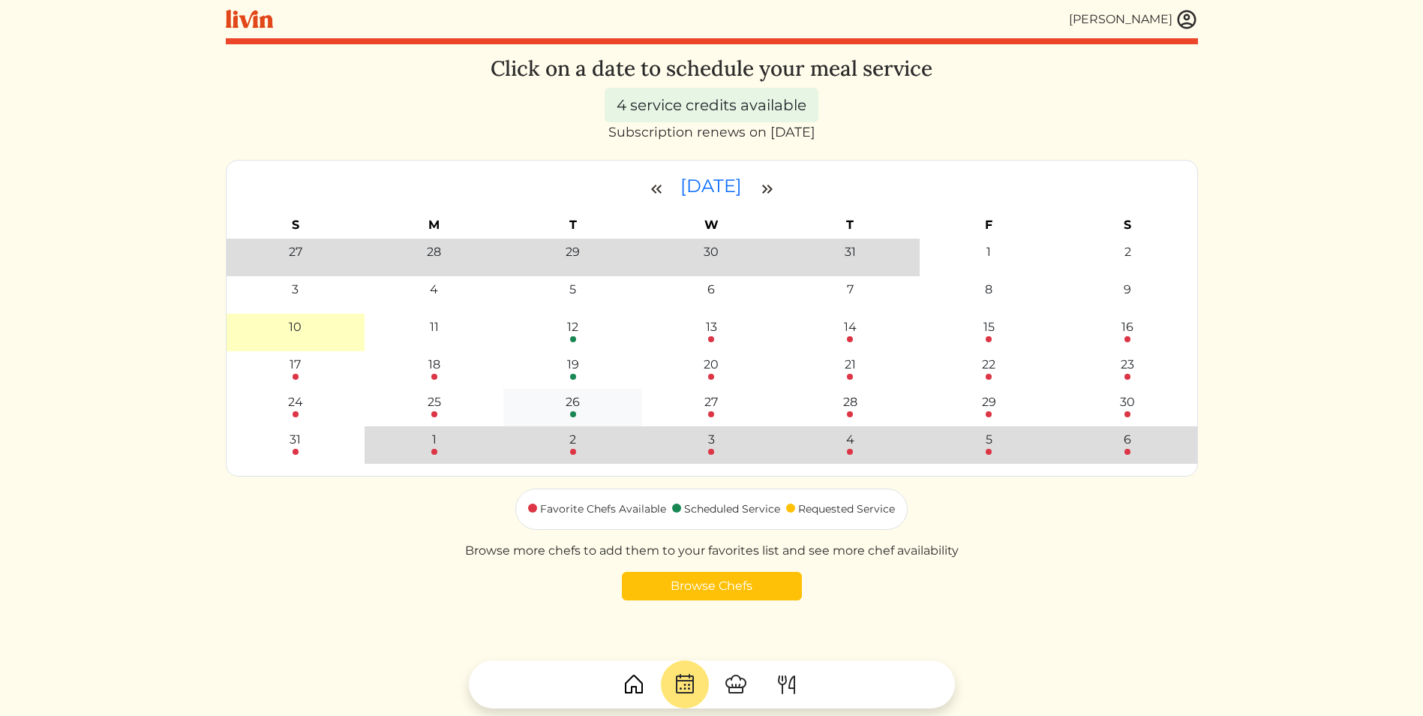
click at [571, 405] on div "26" at bounding box center [573, 402] width 14 height 18
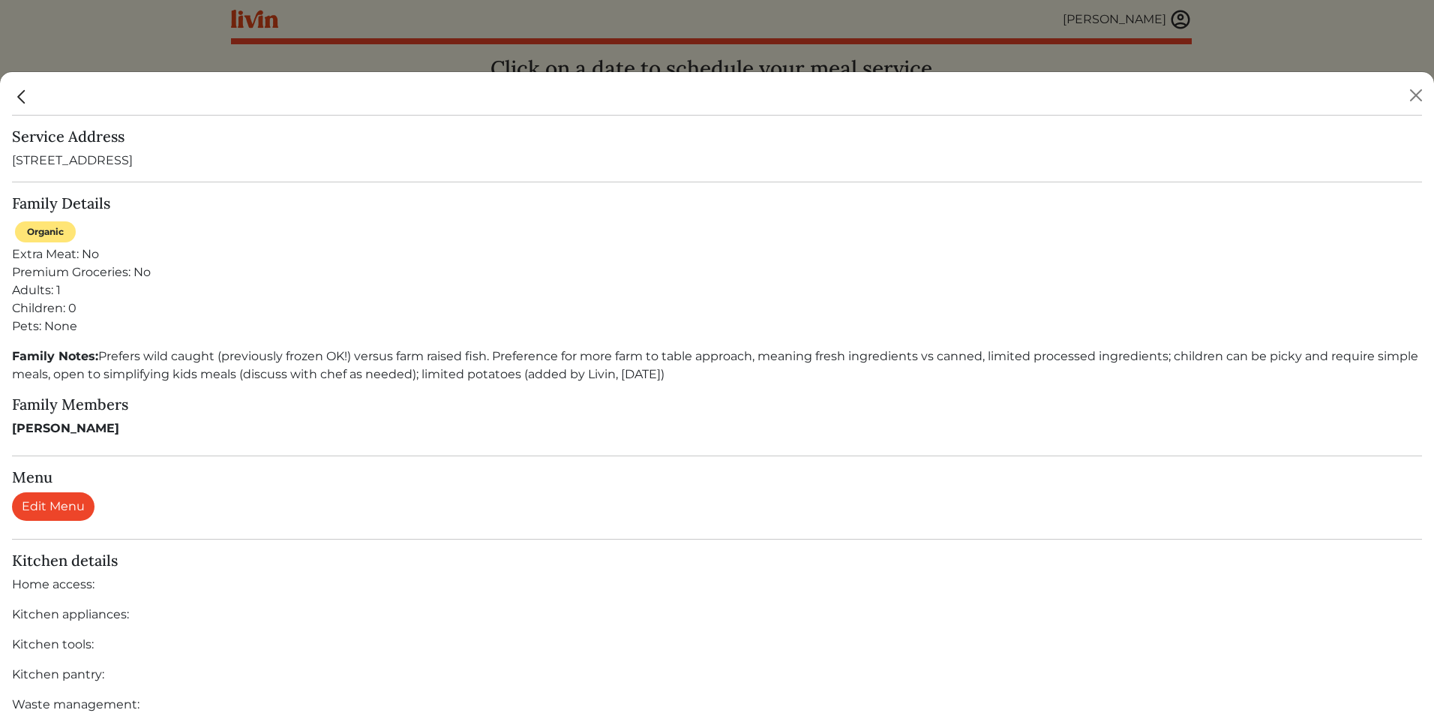
scroll to position [299, 0]
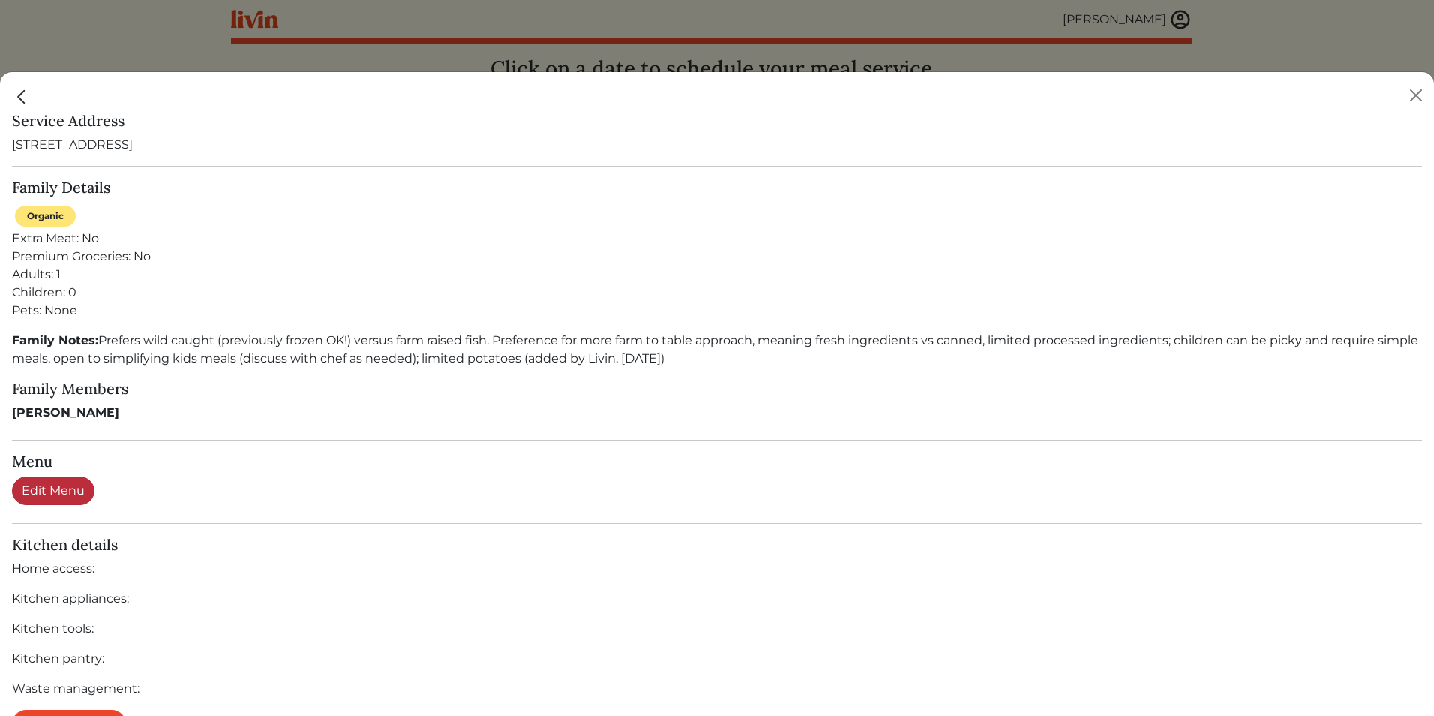
click at [63, 495] on link "Edit Menu" at bounding box center [53, 490] width 83 height 29
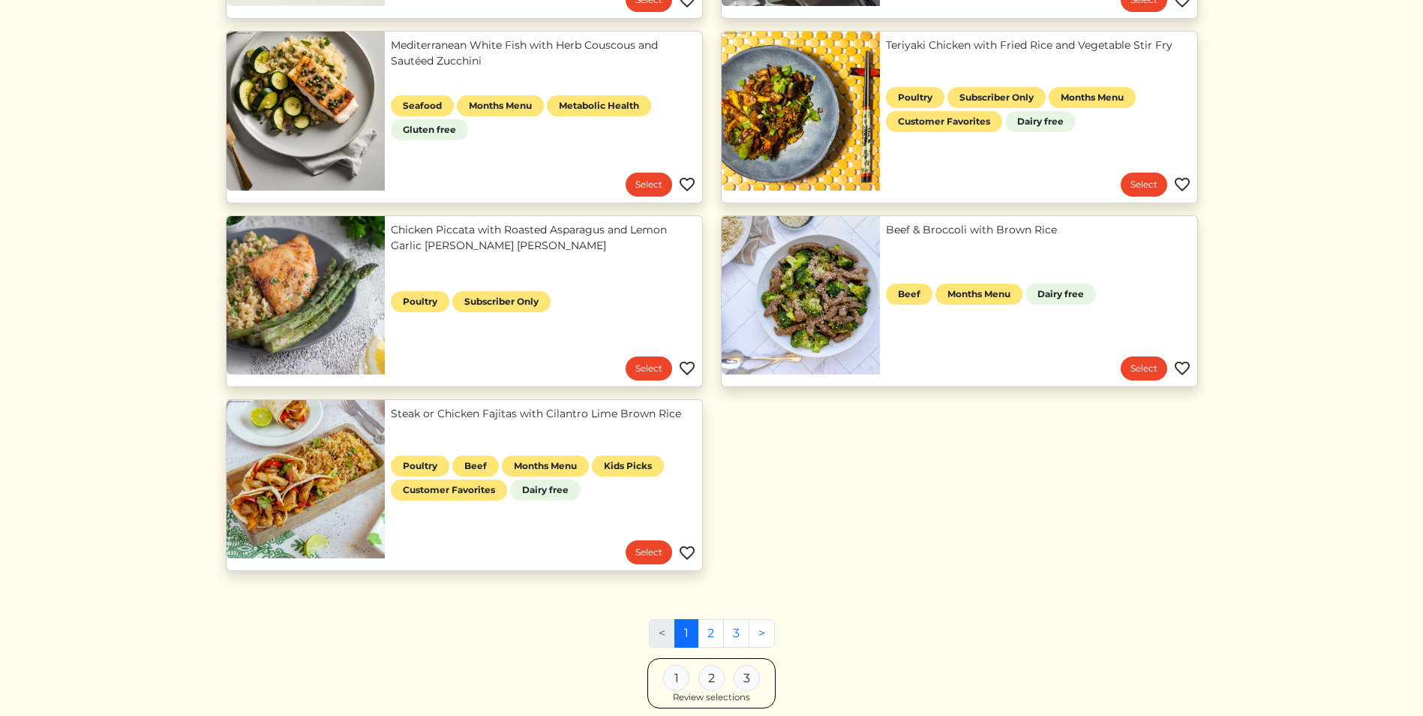
scroll to position [608, 0]
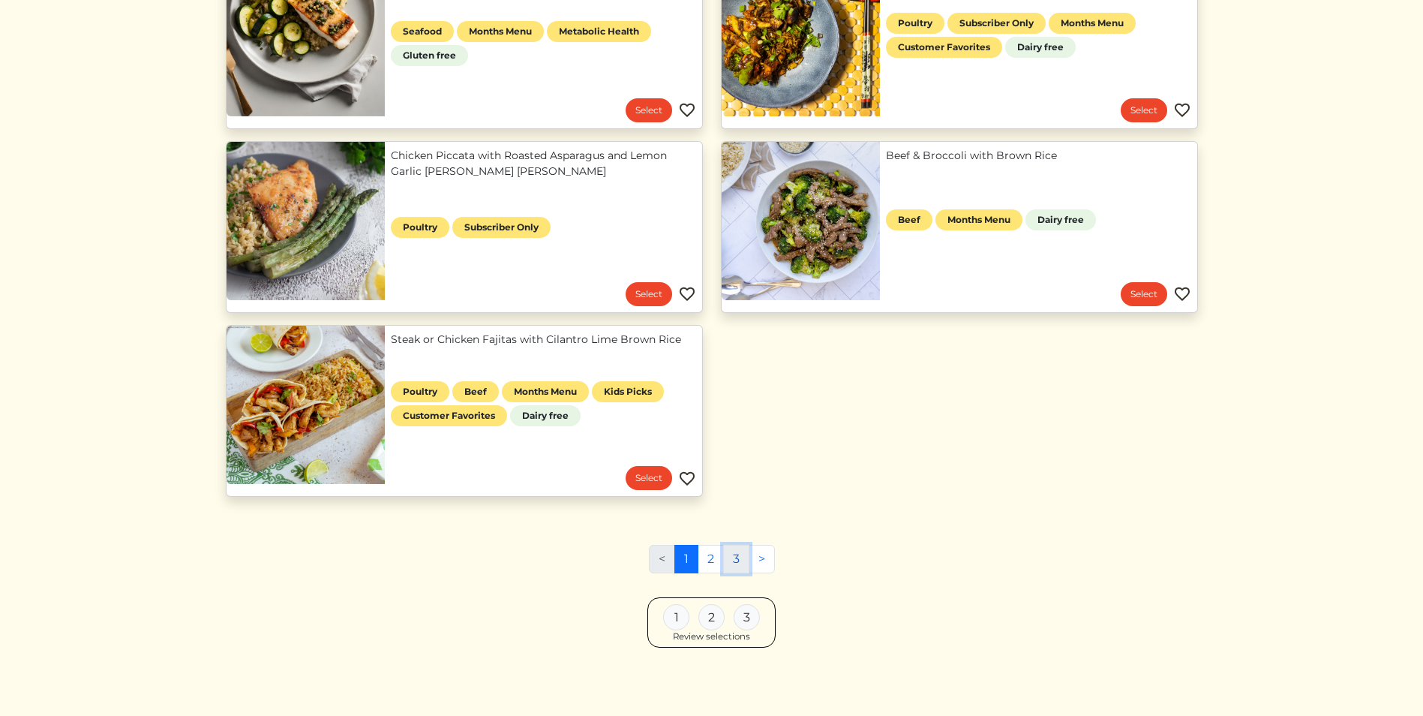
click at [741, 563] on link "3" at bounding box center [736, 559] width 26 height 29
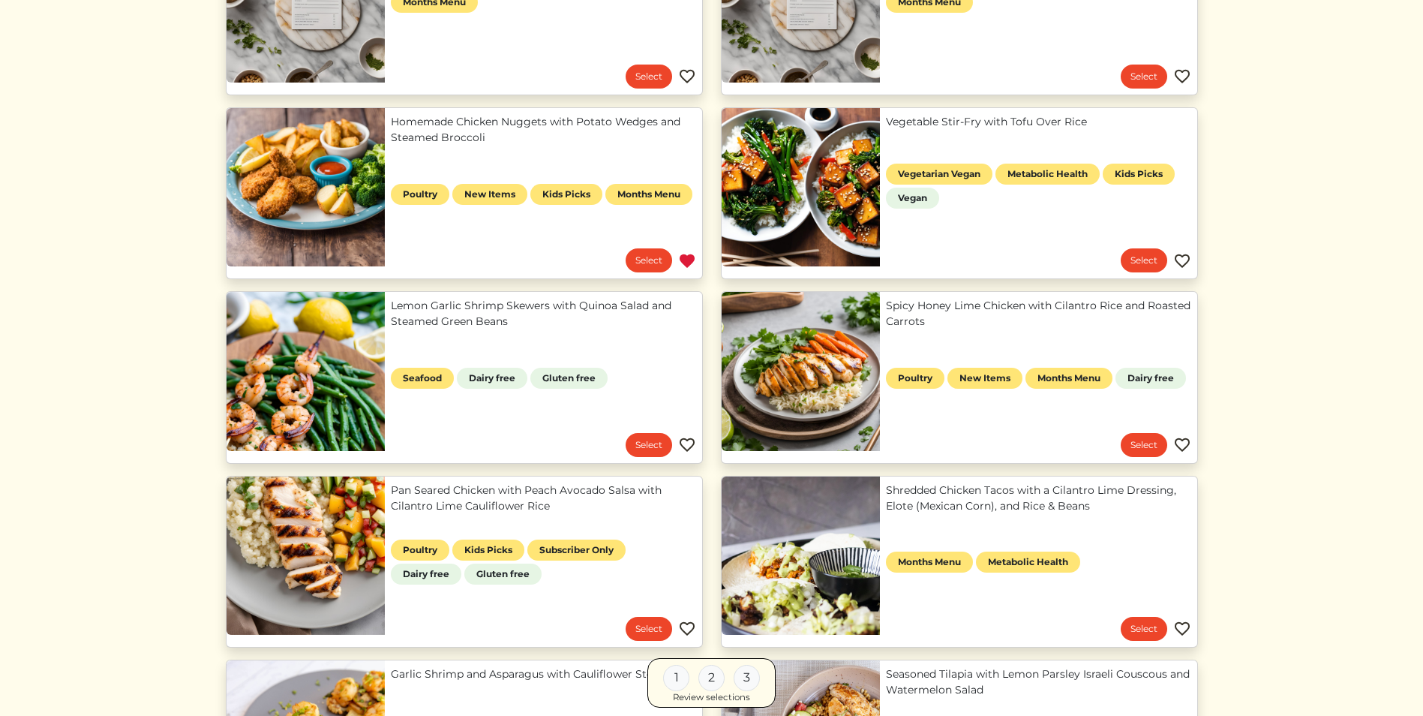
scroll to position [272, 0]
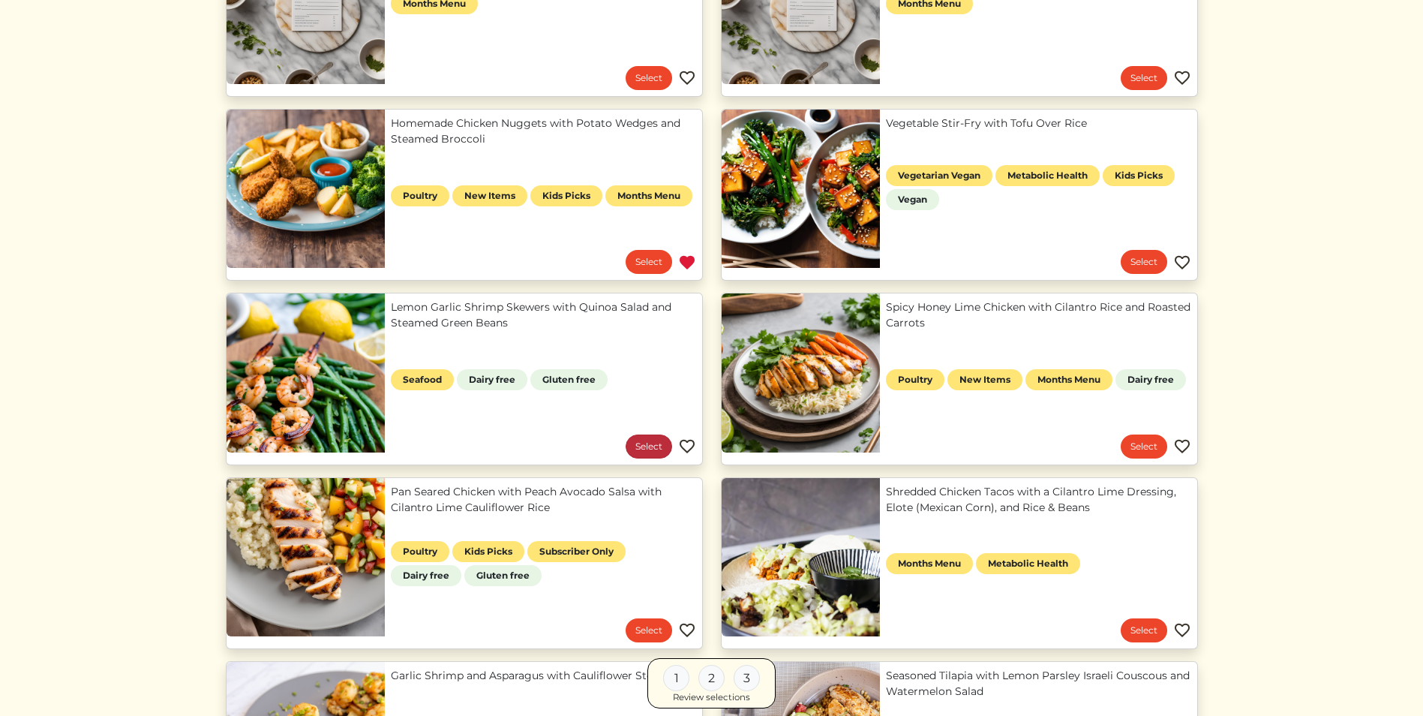
click at [652, 451] on link "Select" at bounding box center [649, 446] width 47 height 24
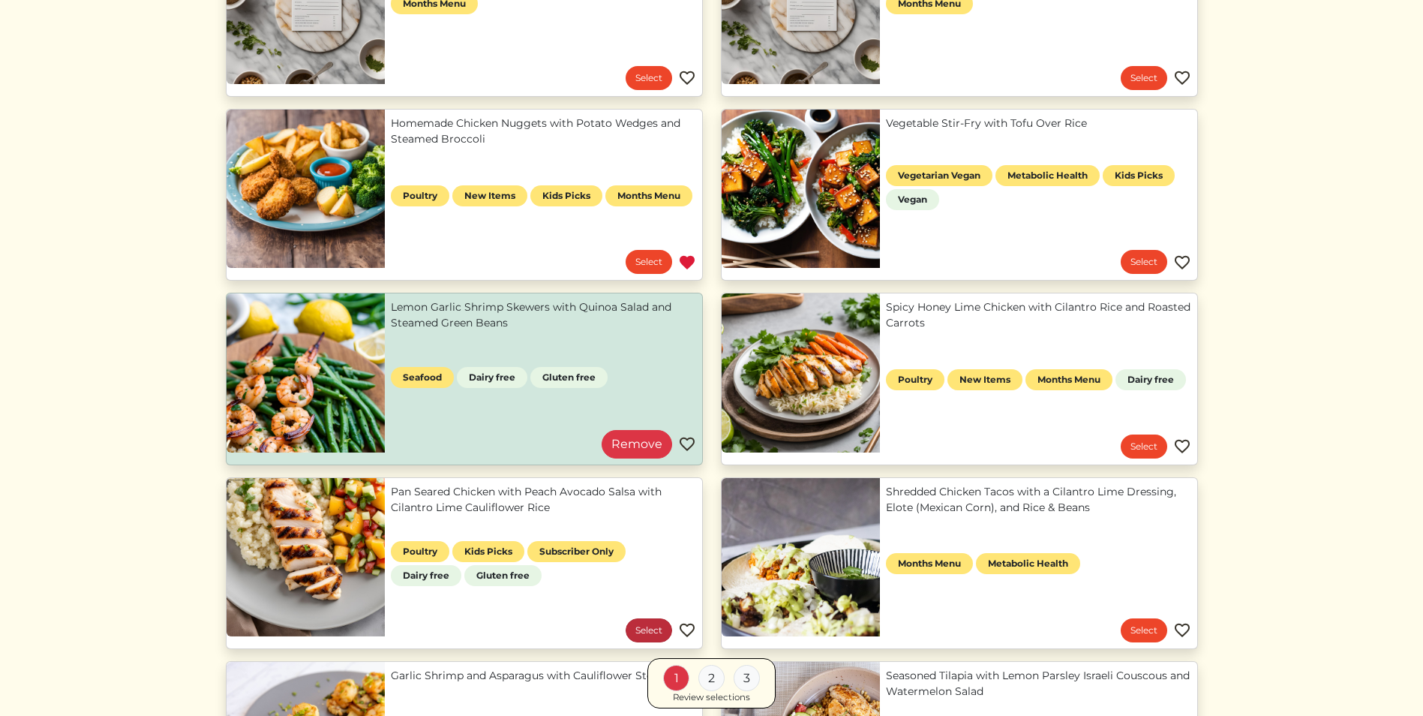
click at [659, 632] on link "Select" at bounding box center [649, 630] width 47 height 24
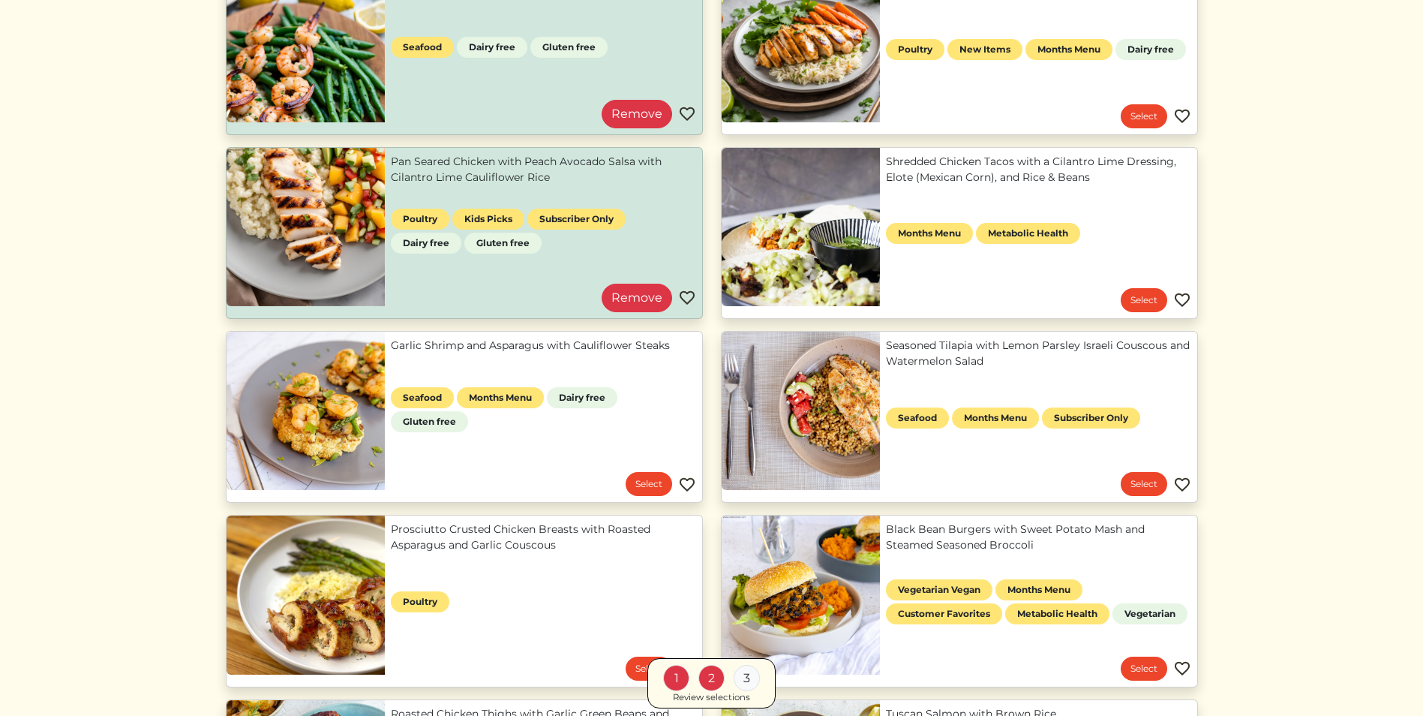
scroll to position [596, 0]
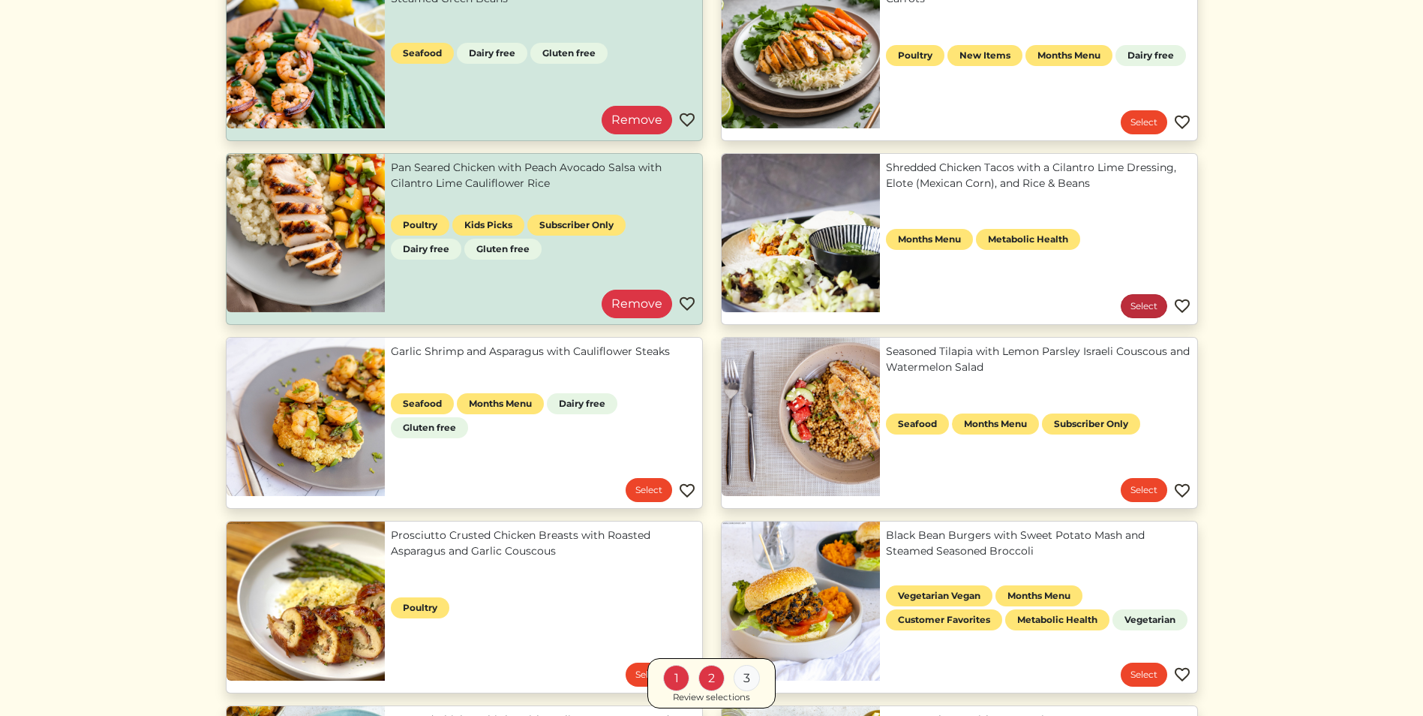
click at [1128, 305] on link "Select" at bounding box center [1144, 306] width 47 height 24
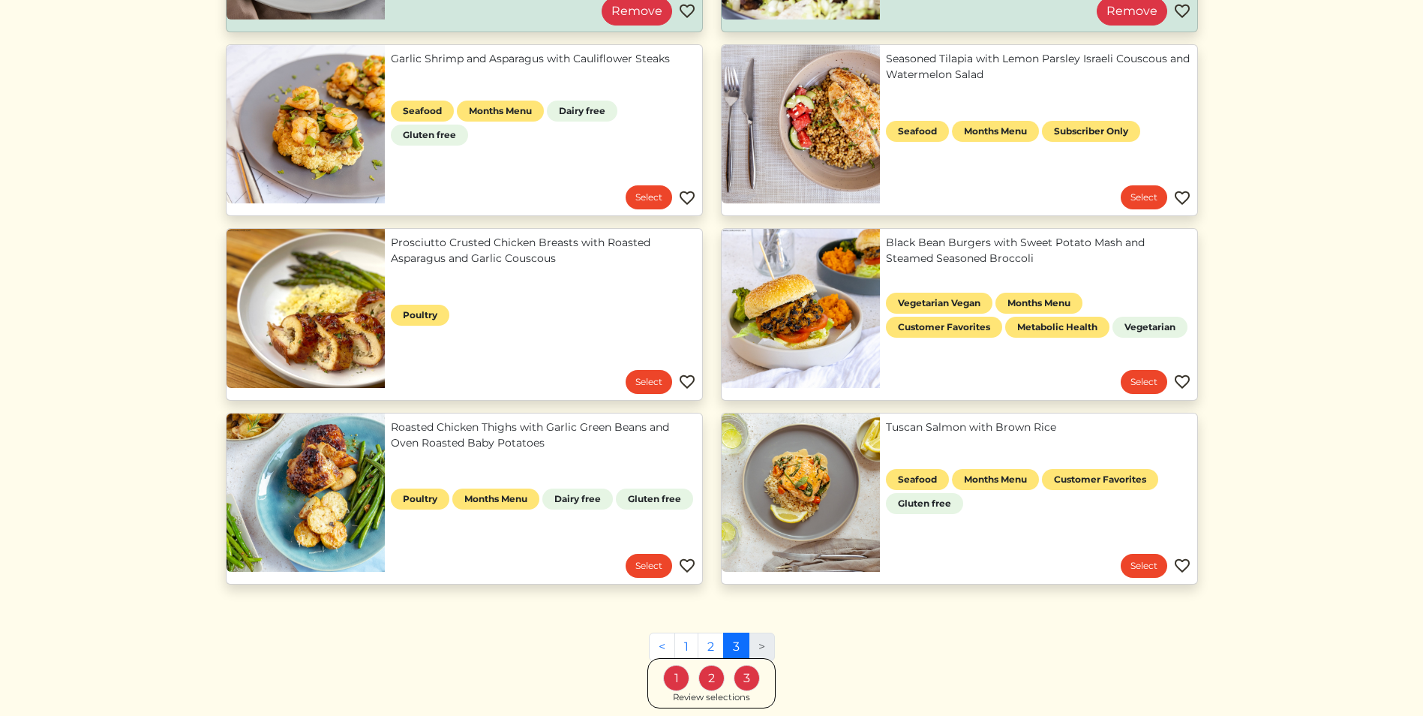
scroll to position [977, 0]
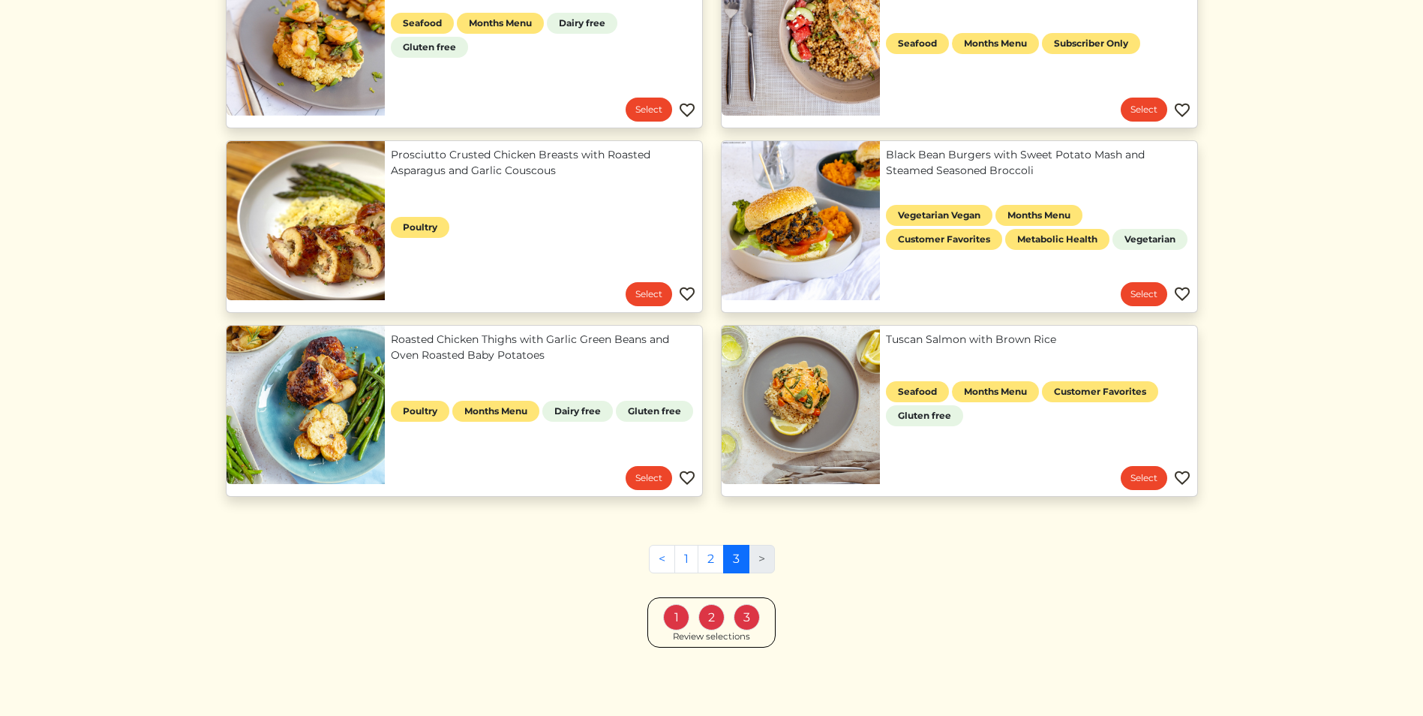
click at [734, 563] on link "3" at bounding box center [736, 559] width 26 height 29
click at [749, 612] on div "3" at bounding box center [747, 617] width 26 height 26
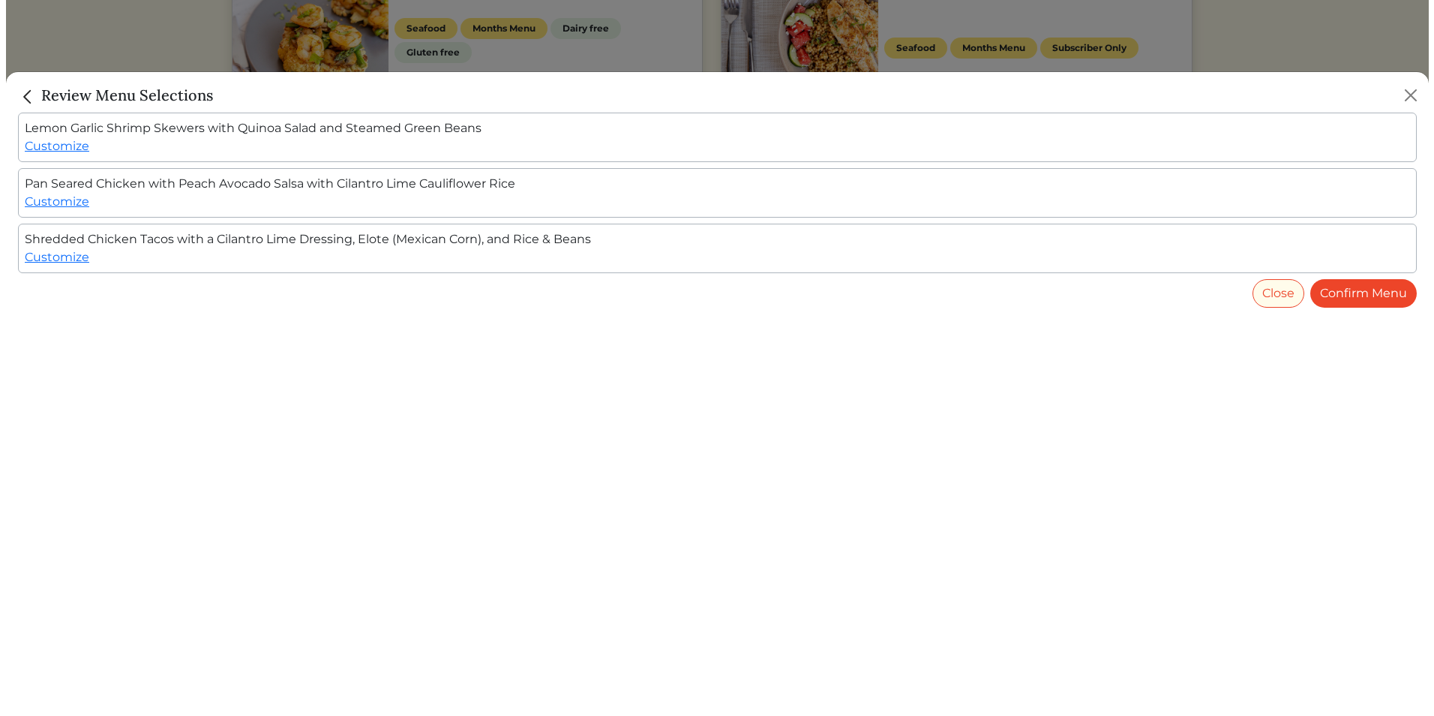
scroll to position [963, 0]
click at [1364, 293] on link "Confirm Menu" at bounding box center [1369, 293] width 107 height 29
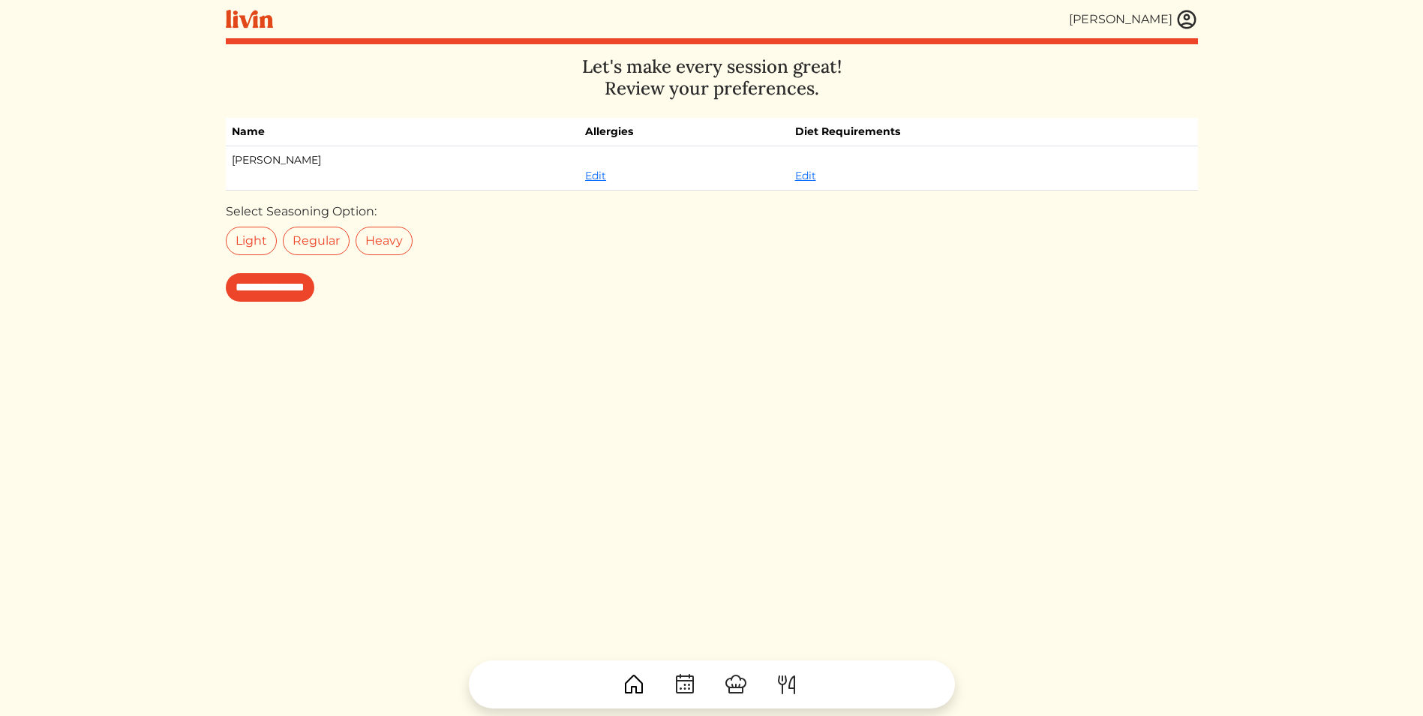
drag, startPoint x: 237, startPoint y: 233, endPoint x: 247, endPoint y: 269, distance: 37.3
click at [239, 240] on label "Light" at bounding box center [251, 241] width 51 height 29
click at [297, 290] on input "**********" at bounding box center [270, 287] width 89 height 29
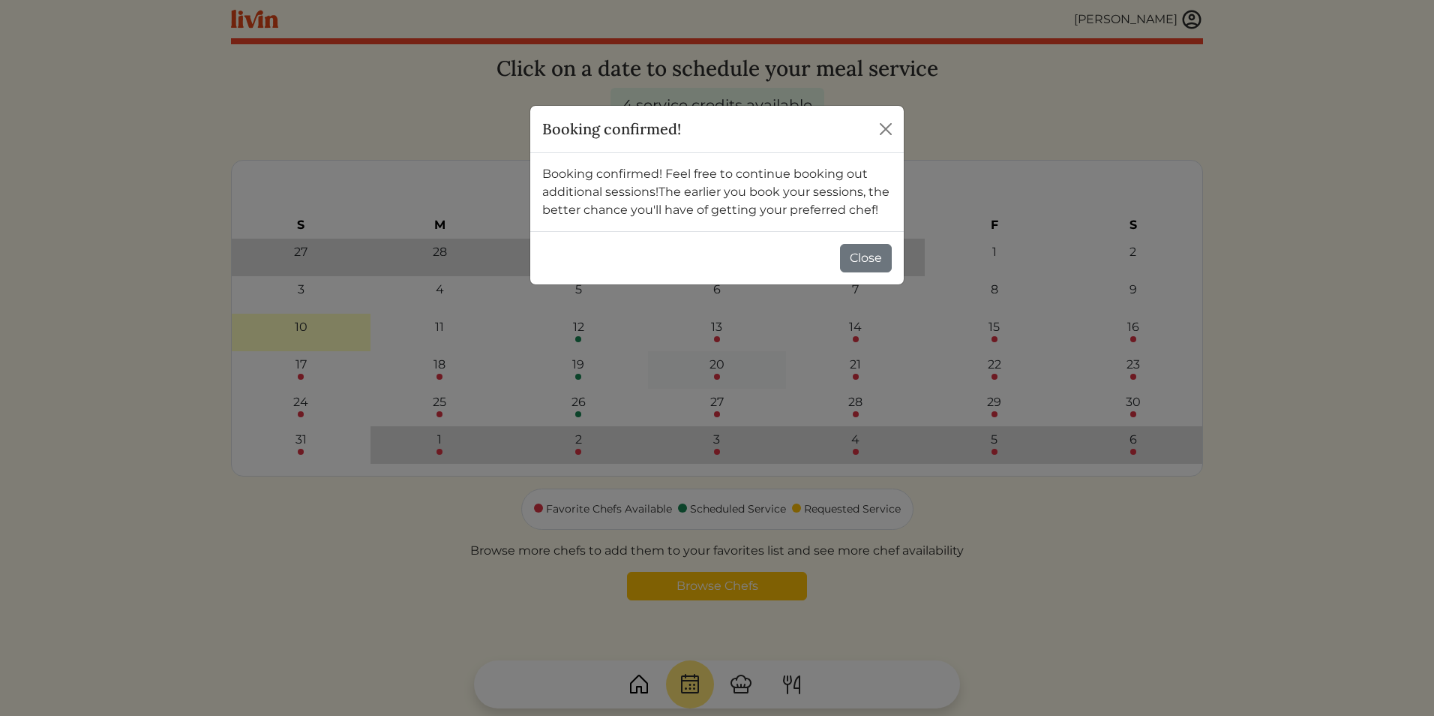
drag, startPoint x: 873, startPoint y: 260, endPoint x: 709, endPoint y: 365, distance: 195.0
click at [870, 261] on button "Close" at bounding box center [866, 258] width 52 height 29
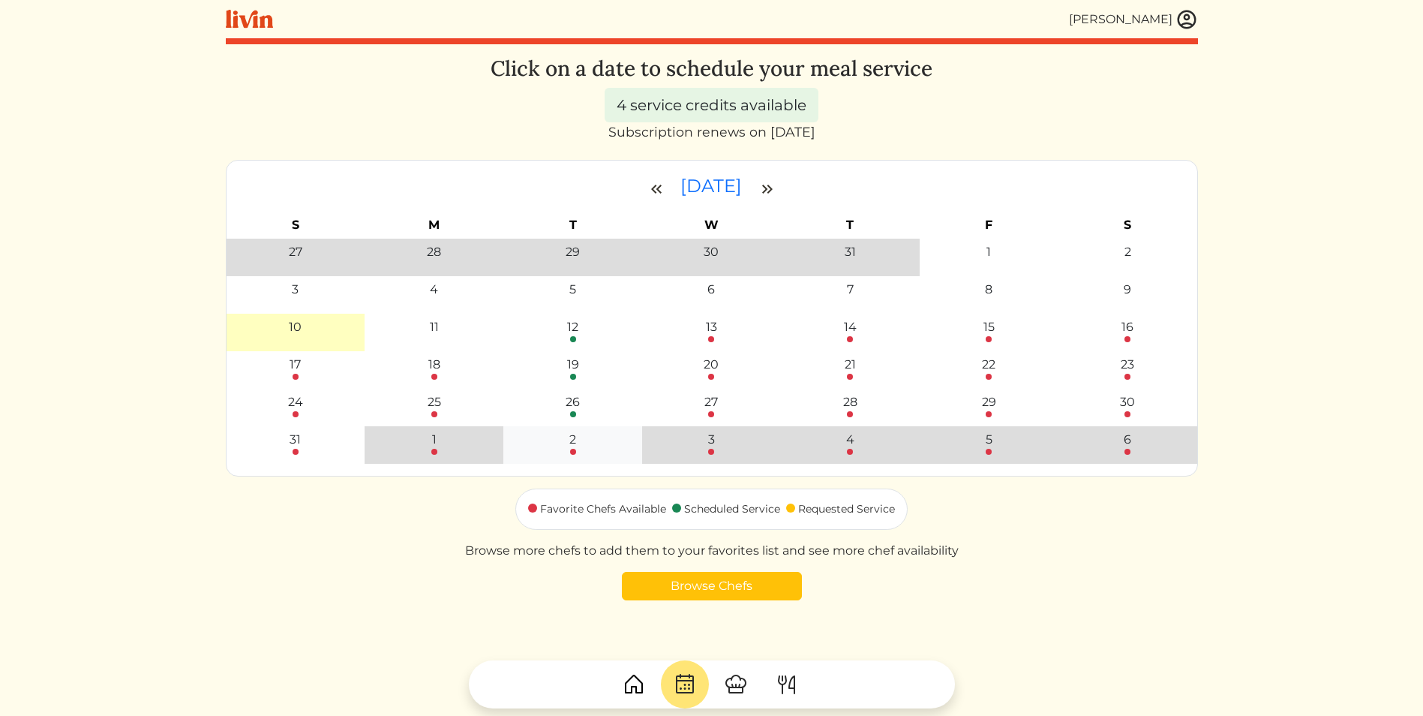
click at [570, 447] on div "2" at bounding box center [572, 440] width 7 height 18
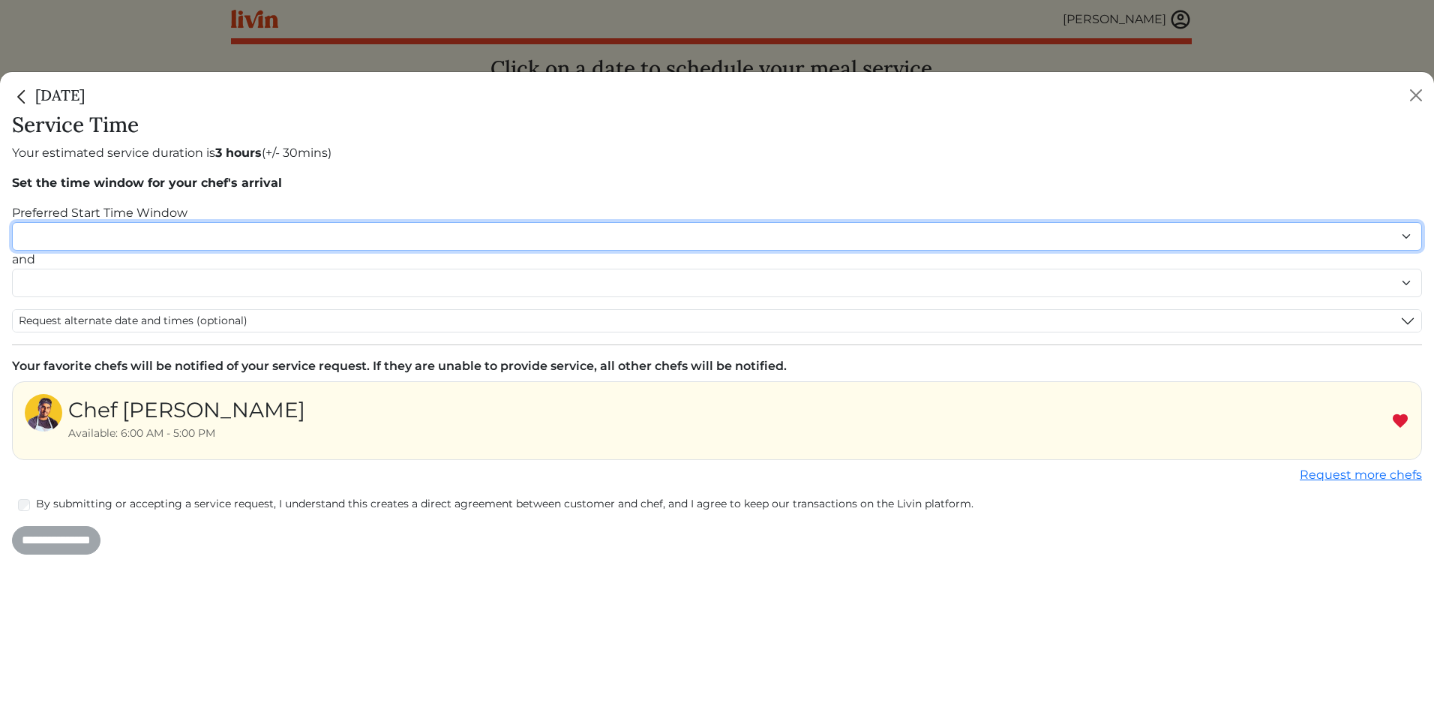
click at [53, 236] on select "******* ******* ******* ******* ******* ******* ******** ******** ******** ****…" at bounding box center [717, 236] width 1410 height 29
select select "********"
click at [12, 222] on select "******* ******* ******* ******* ******* ******* ******** ******** ******** ****…" at bounding box center [717, 236] width 1410 height 29
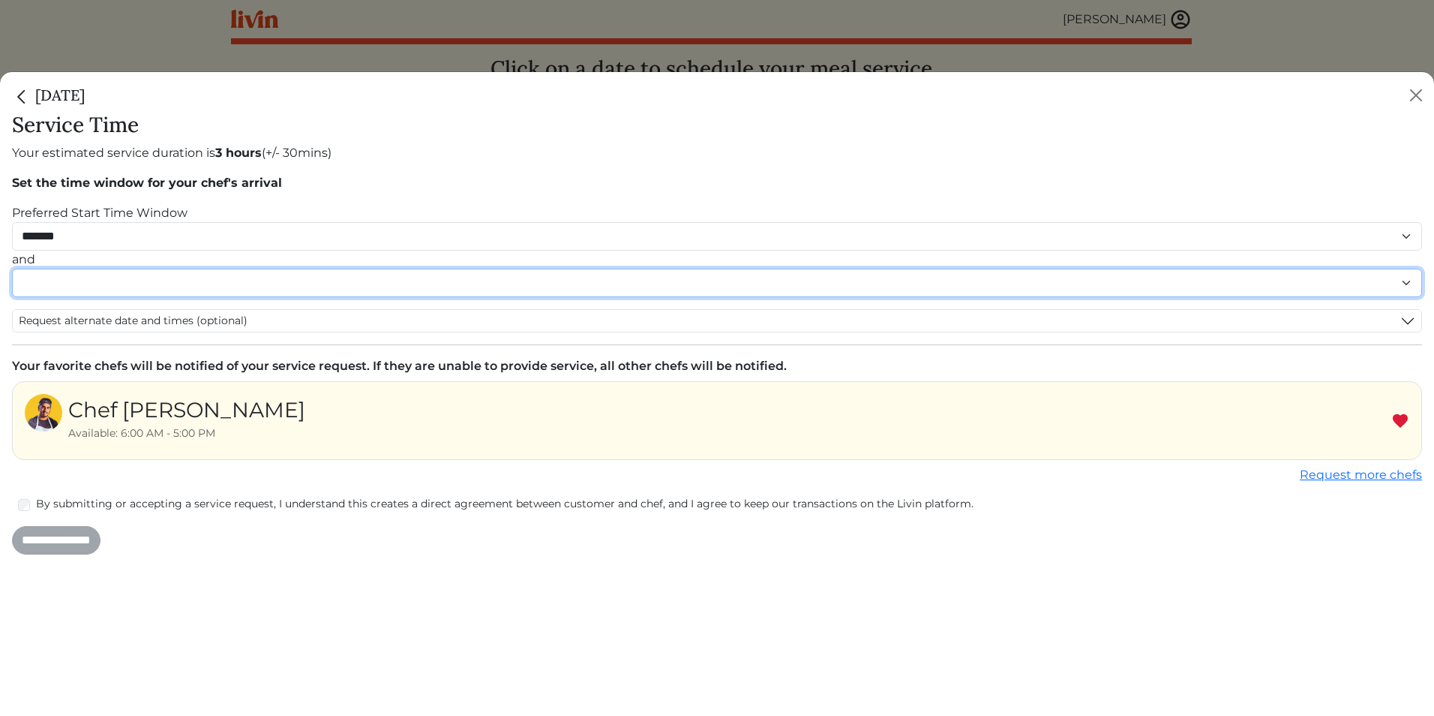
click at [81, 285] on select "******* ******* ******* ******* ******* ******* ******** ******** ******** ****…" at bounding box center [717, 283] width 1410 height 29
select select "********"
click at [12, 284] on select "******* ******* ******* ******* ******* ******* ******** ******** ******** ****…" at bounding box center [717, 283] width 1410 height 29
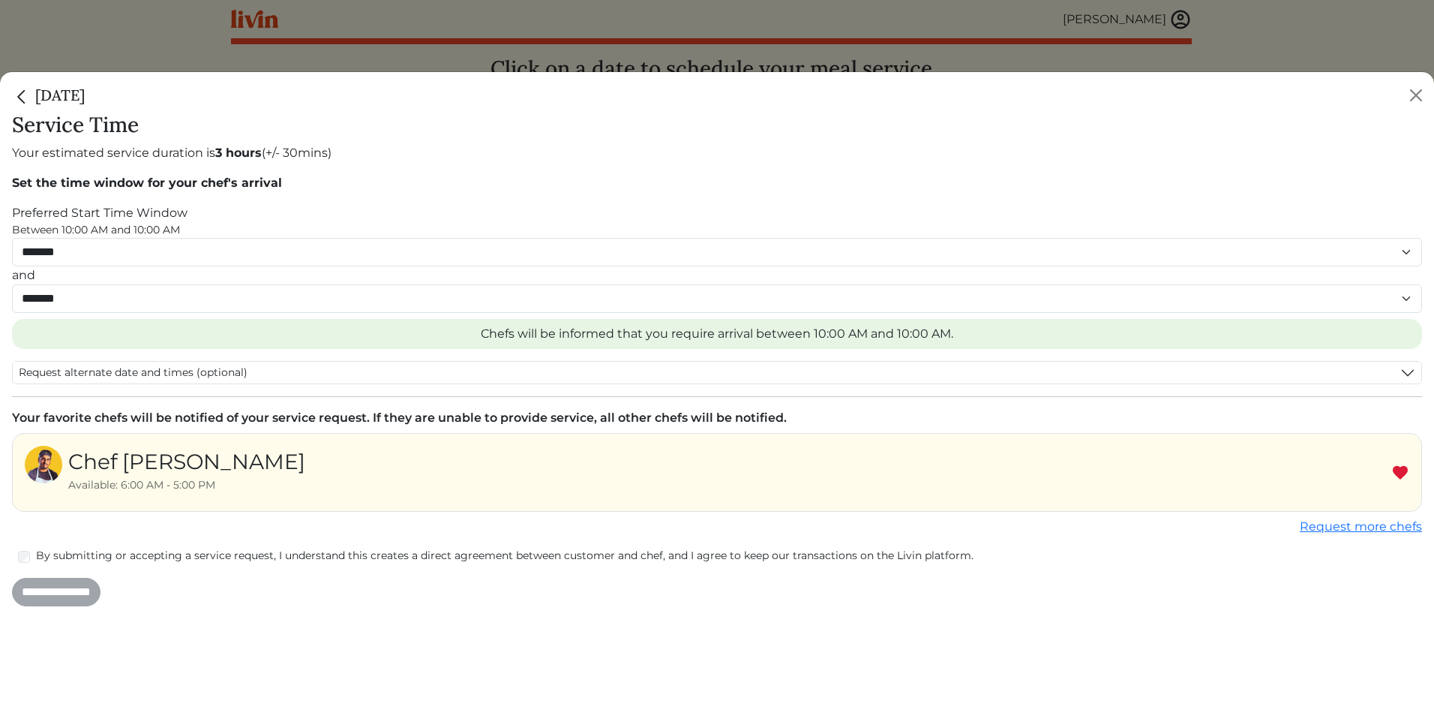
click at [11, 548] on div "Service Time Your estimated service duration is 3 hours (+/- 30mins) Set the ti…" at bounding box center [717, 414] width 1434 height 603
drag, startPoint x: 47, startPoint y: 587, endPoint x: 72, endPoint y: 611, distance: 35.5
click at [47, 587] on input "**********" at bounding box center [56, 592] width 89 height 29
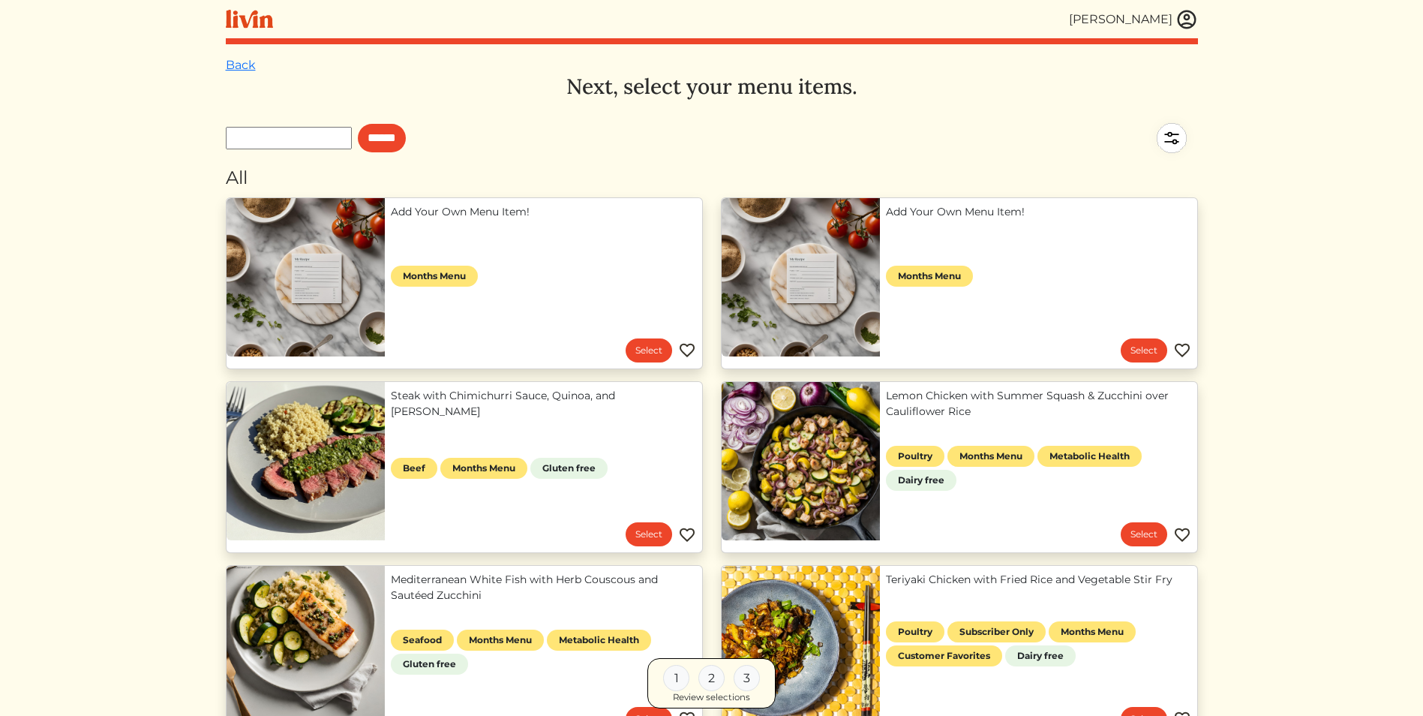
click at [1140, 26] on div "[PERSON_NAME]" at bounding box center [1121, 20] width 104 height 18
click at [1183, 14] on img at bounding box center [1187, 19] width 23 height 23
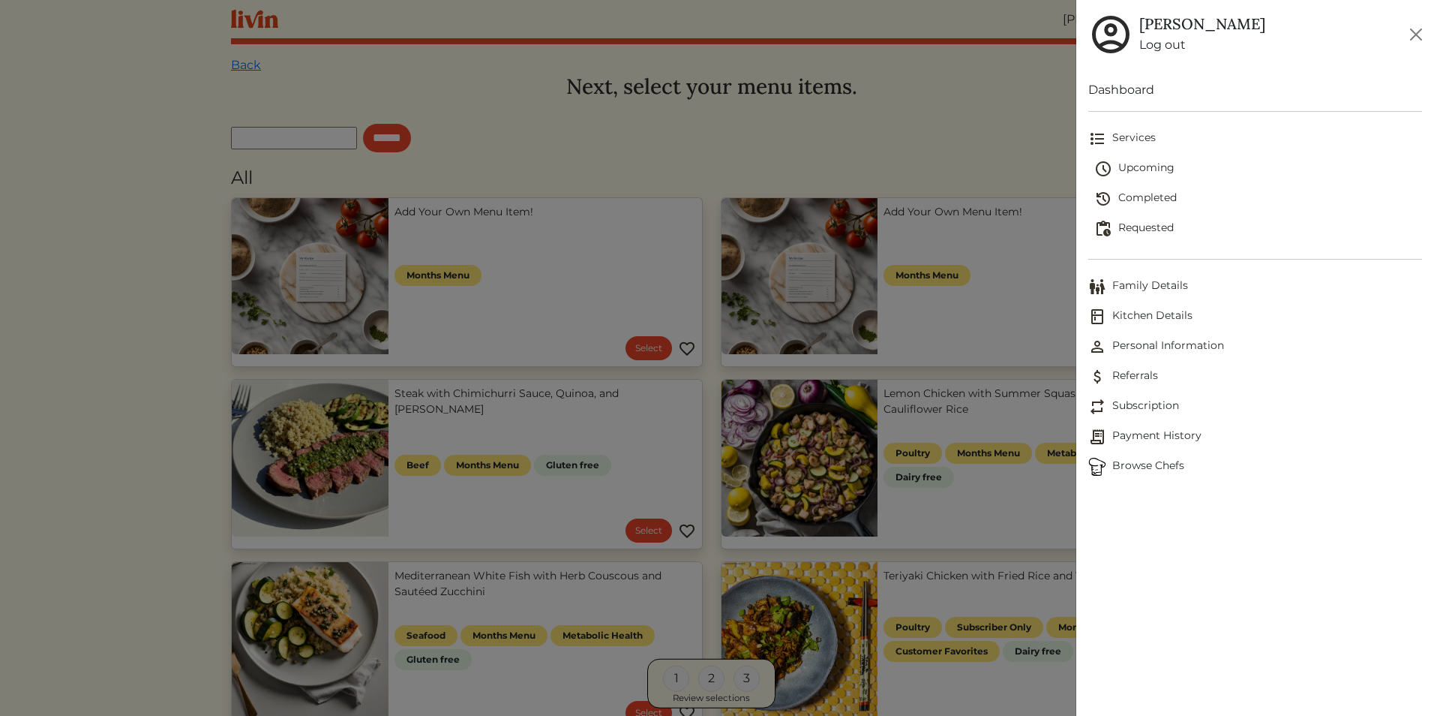
click at [1140, 169] on span "Upcoming" at bounding box center [1259, 169] width 328 height 18
